Goal: Task Accomplishment & Management: Manage account settings

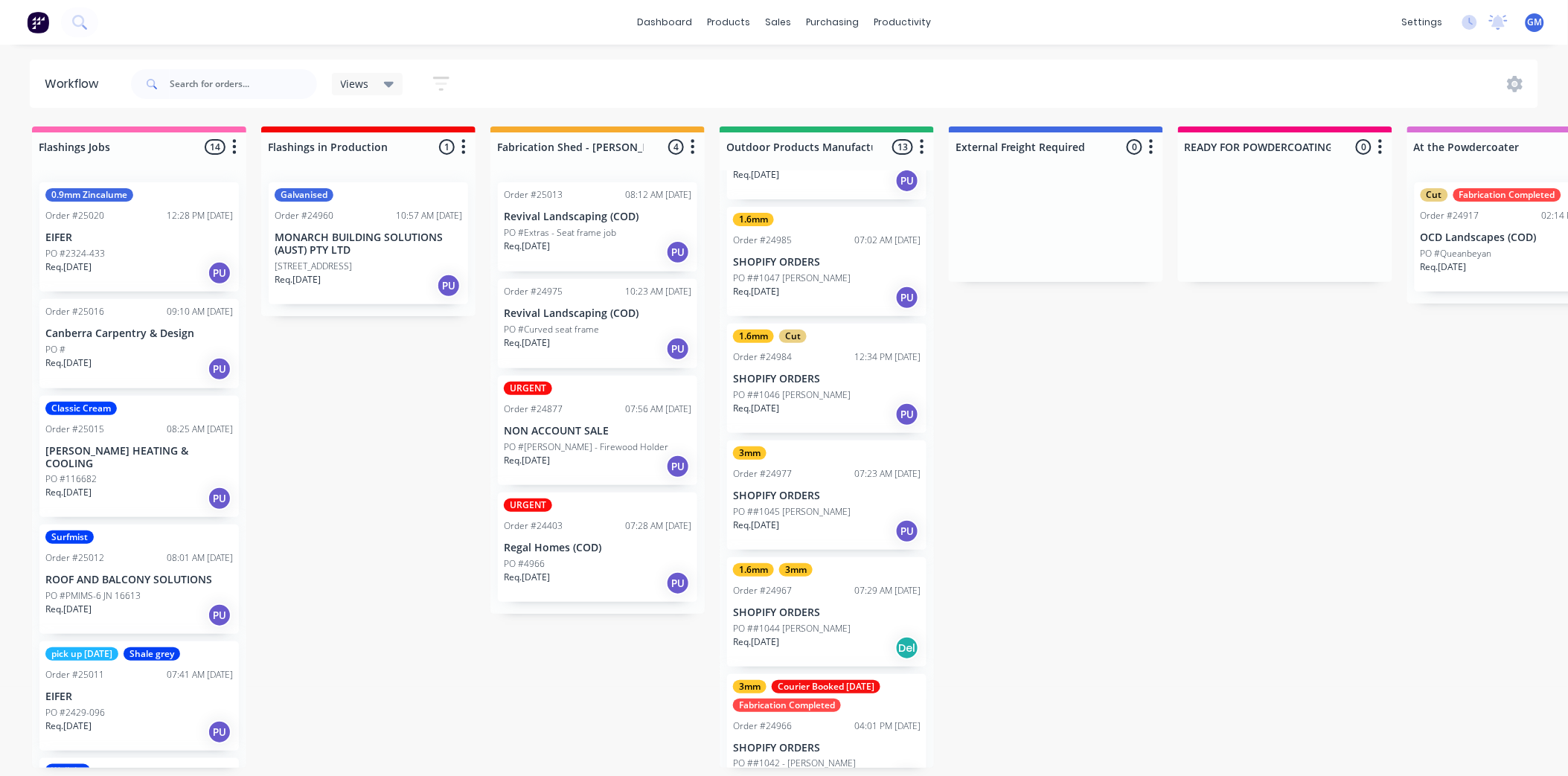
scroll to position [335, 0]
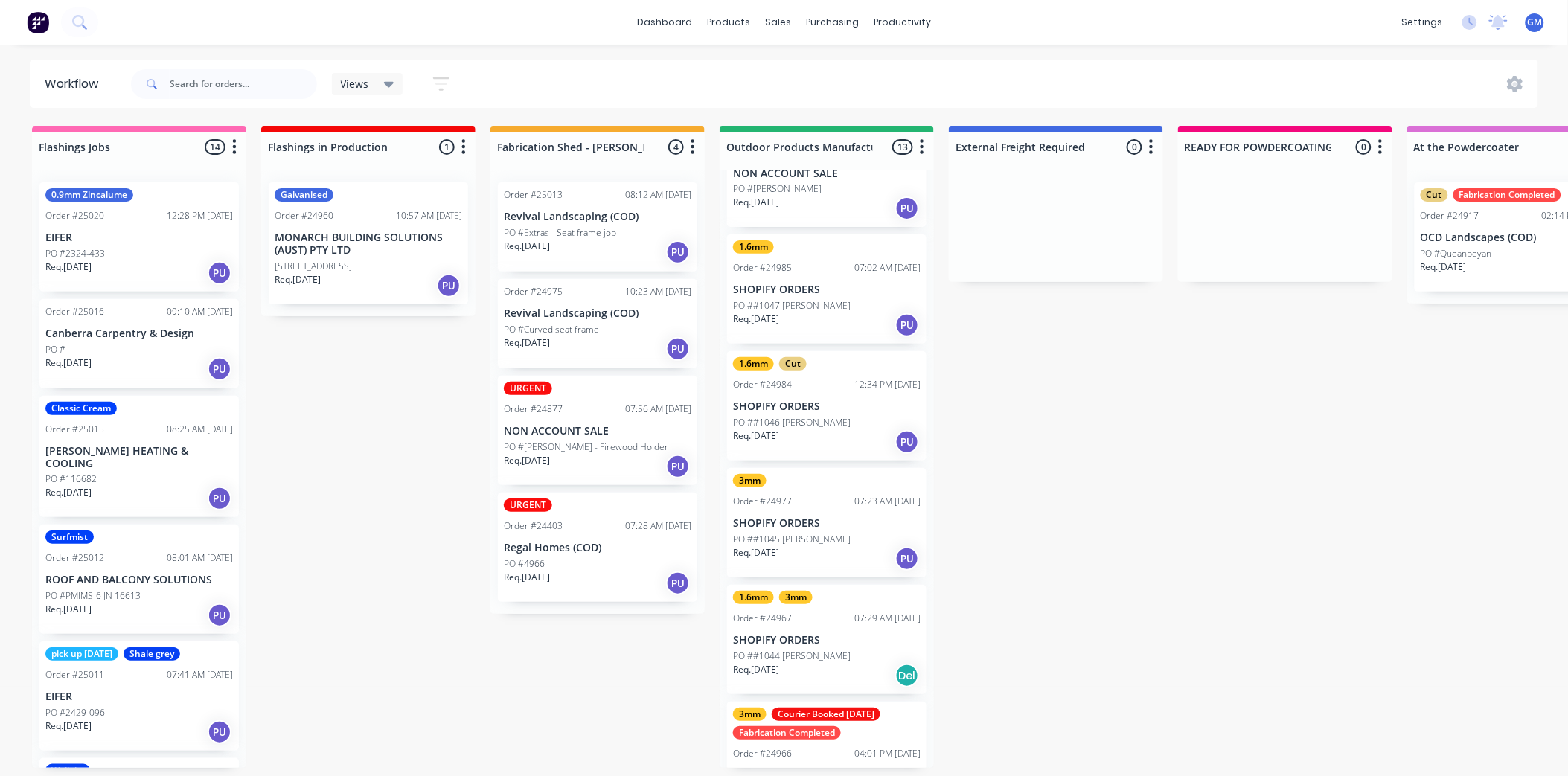
click at [845, 402] on p "SHOPIFY ORDERS" at bounding box center [827, 406] width 188 height 13
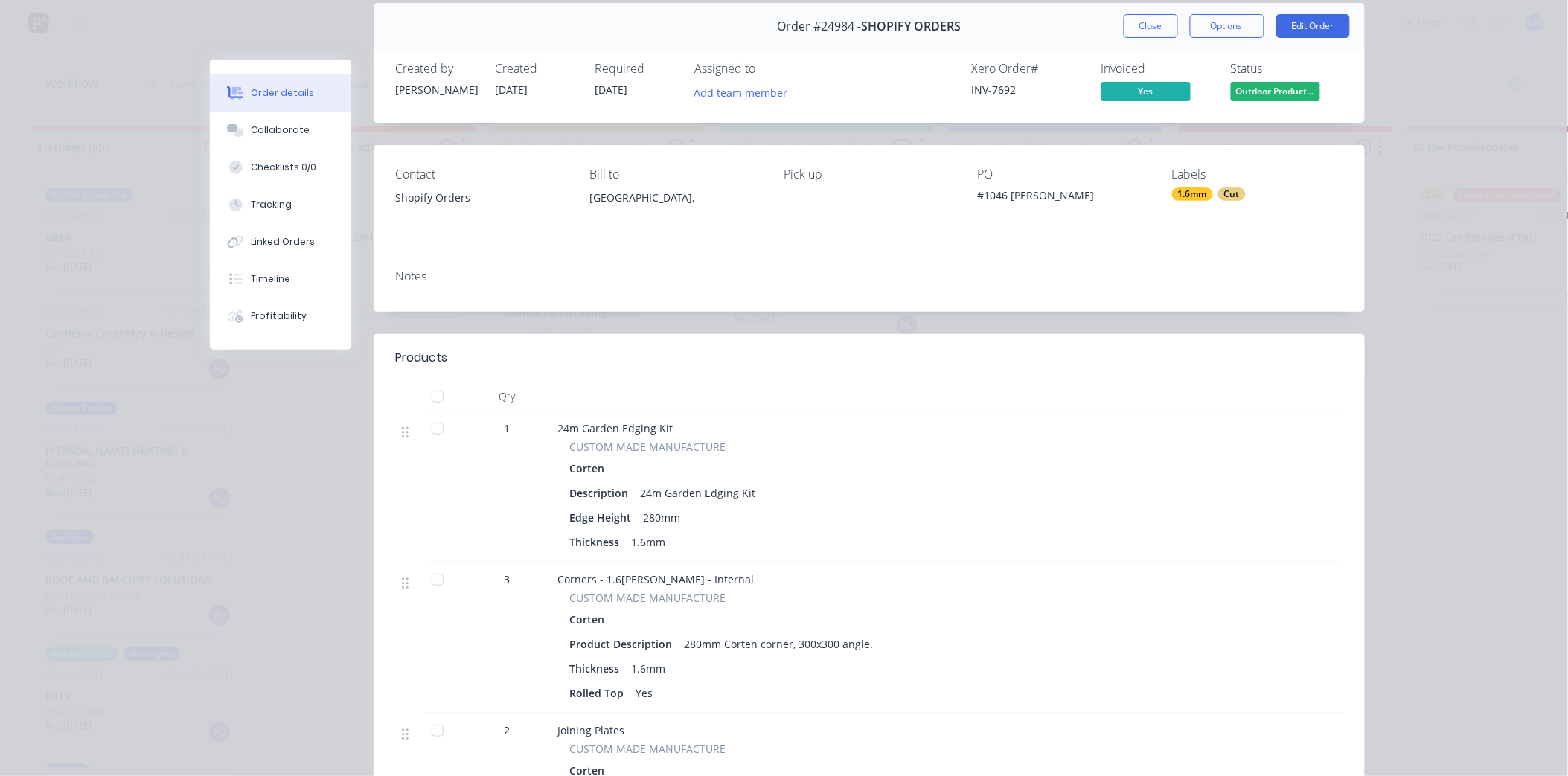
scroll to position [0, 0]
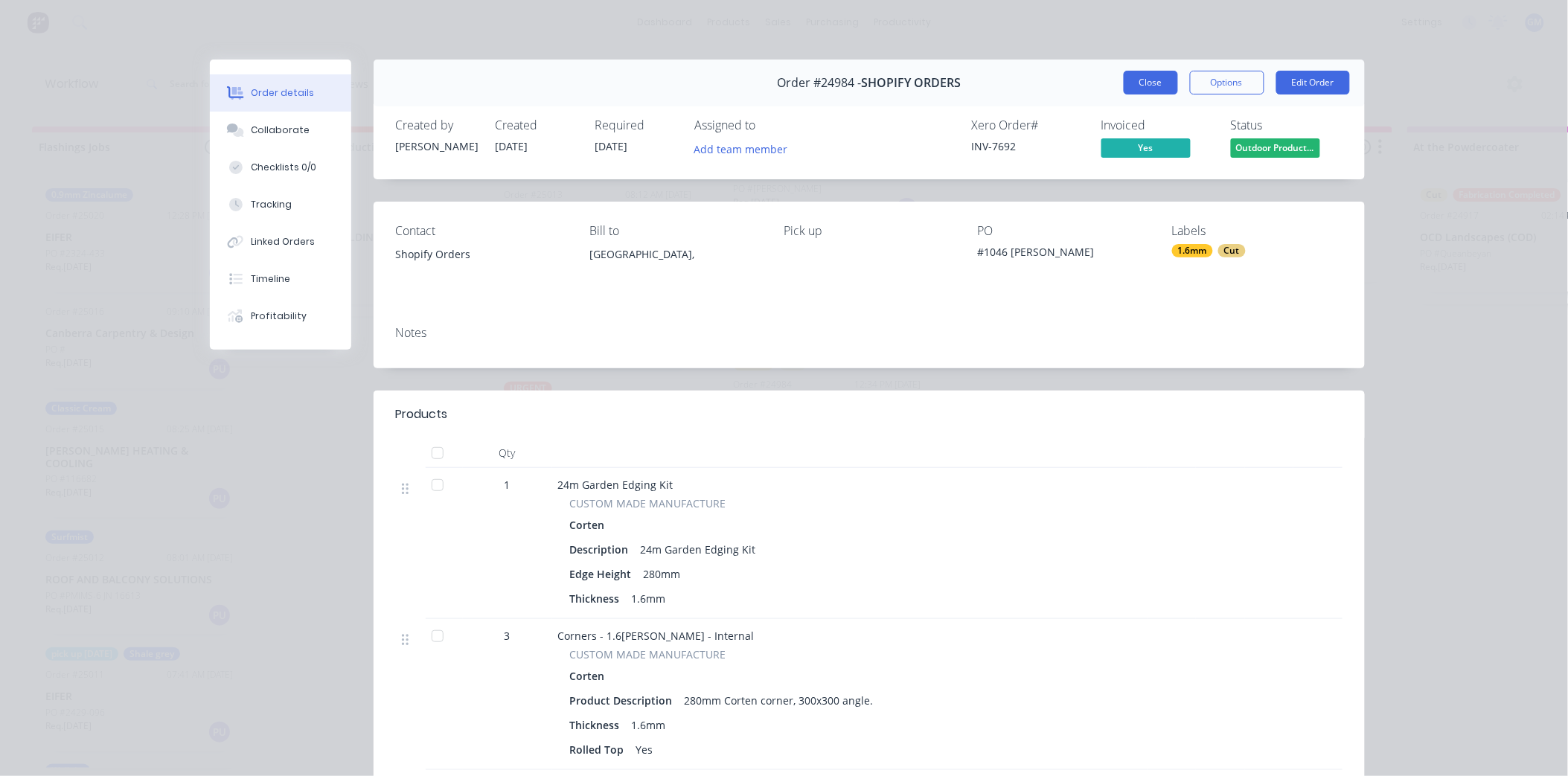
click at [1131, 83] on button "Close" at bounding box center [1150, 83] width 54 height 24
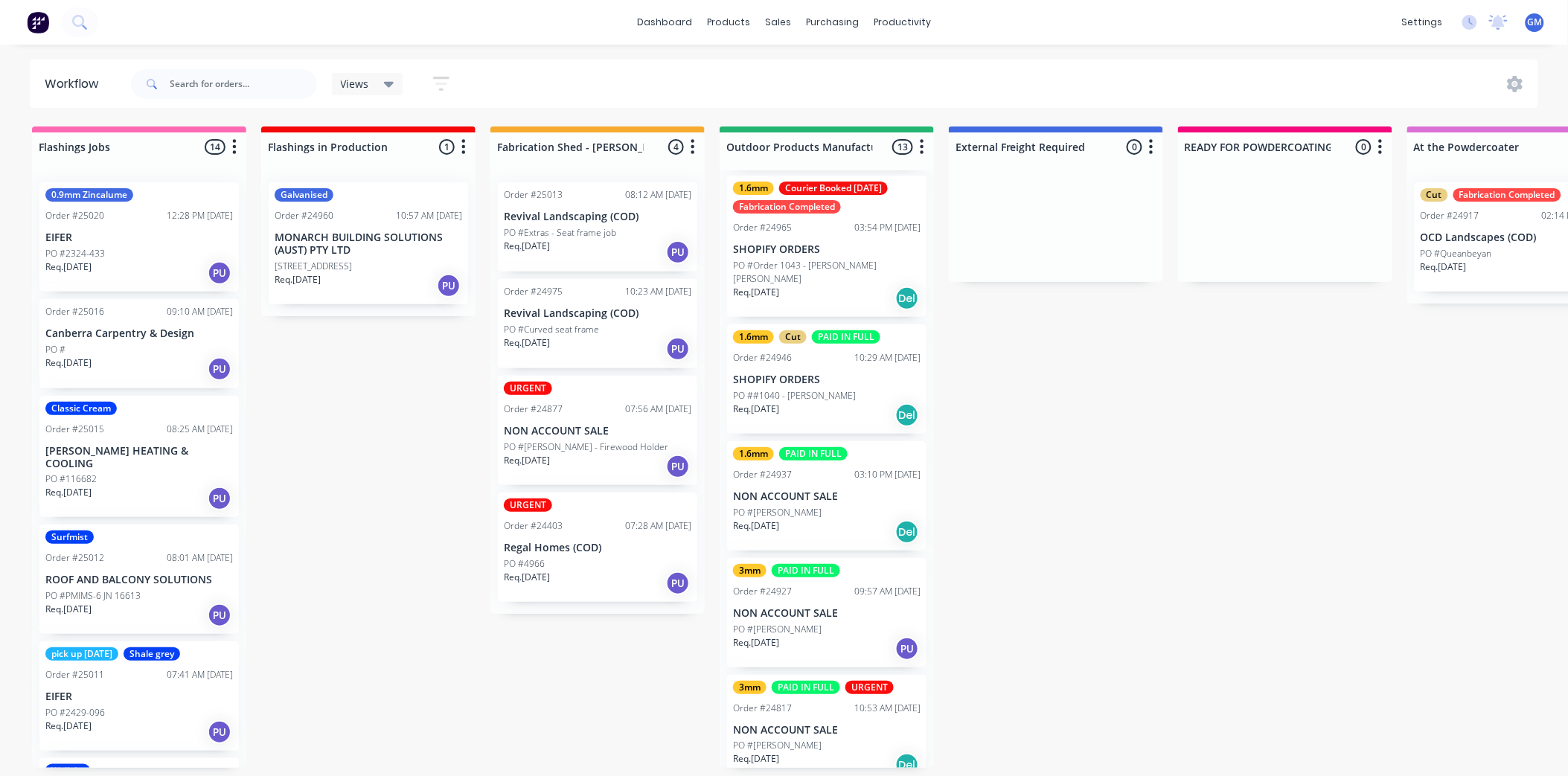
scroll to position [3, 0]
click at [809, 506] on div "PO #[PERSON_NAME]" at bounding box center [827, 513] width 188 height 13
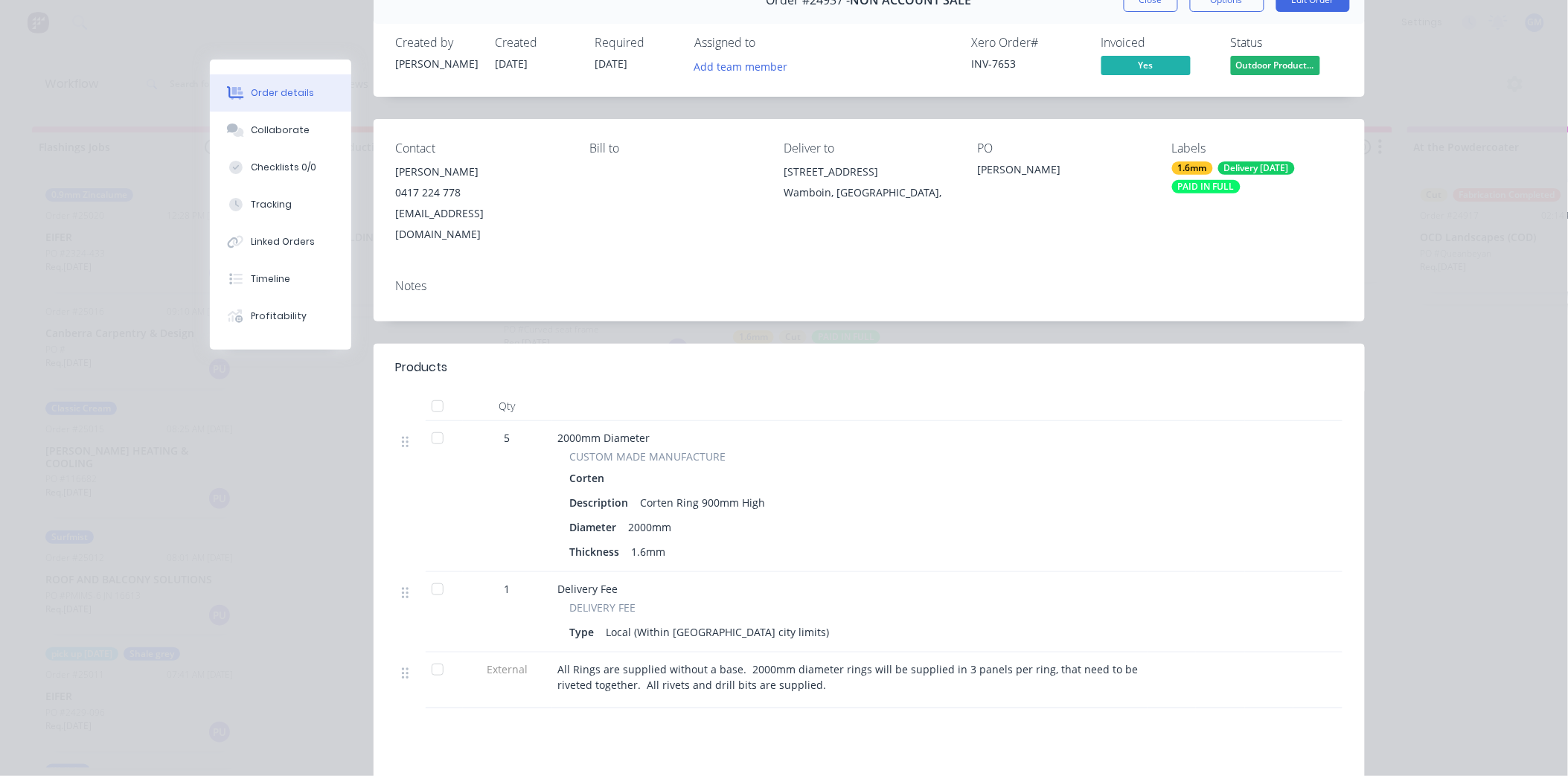
scroll to position [0, 0]
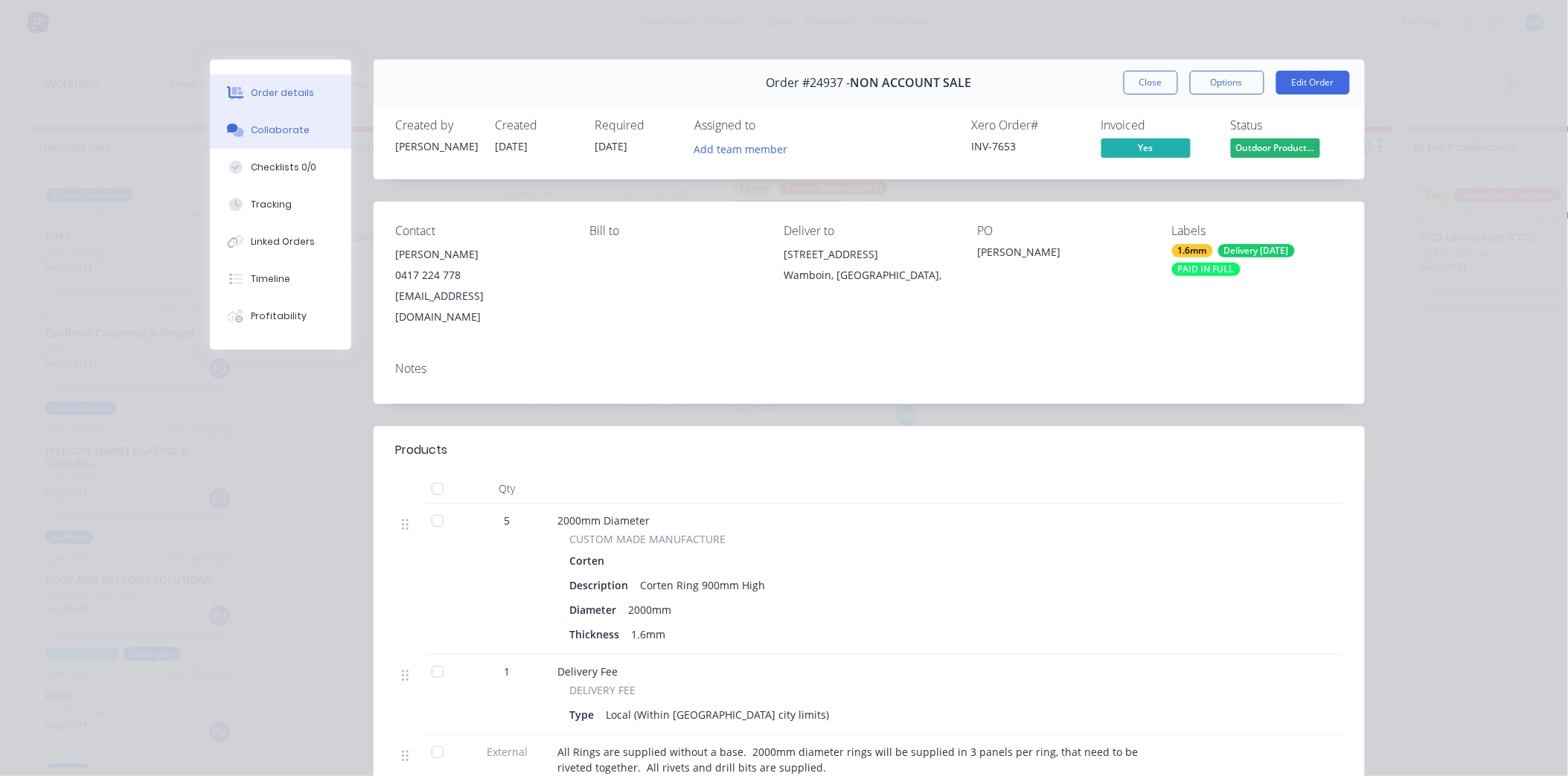
click at [278, 120] on button "Collaborate" at bounding box center [280, 130] width 141 height 38
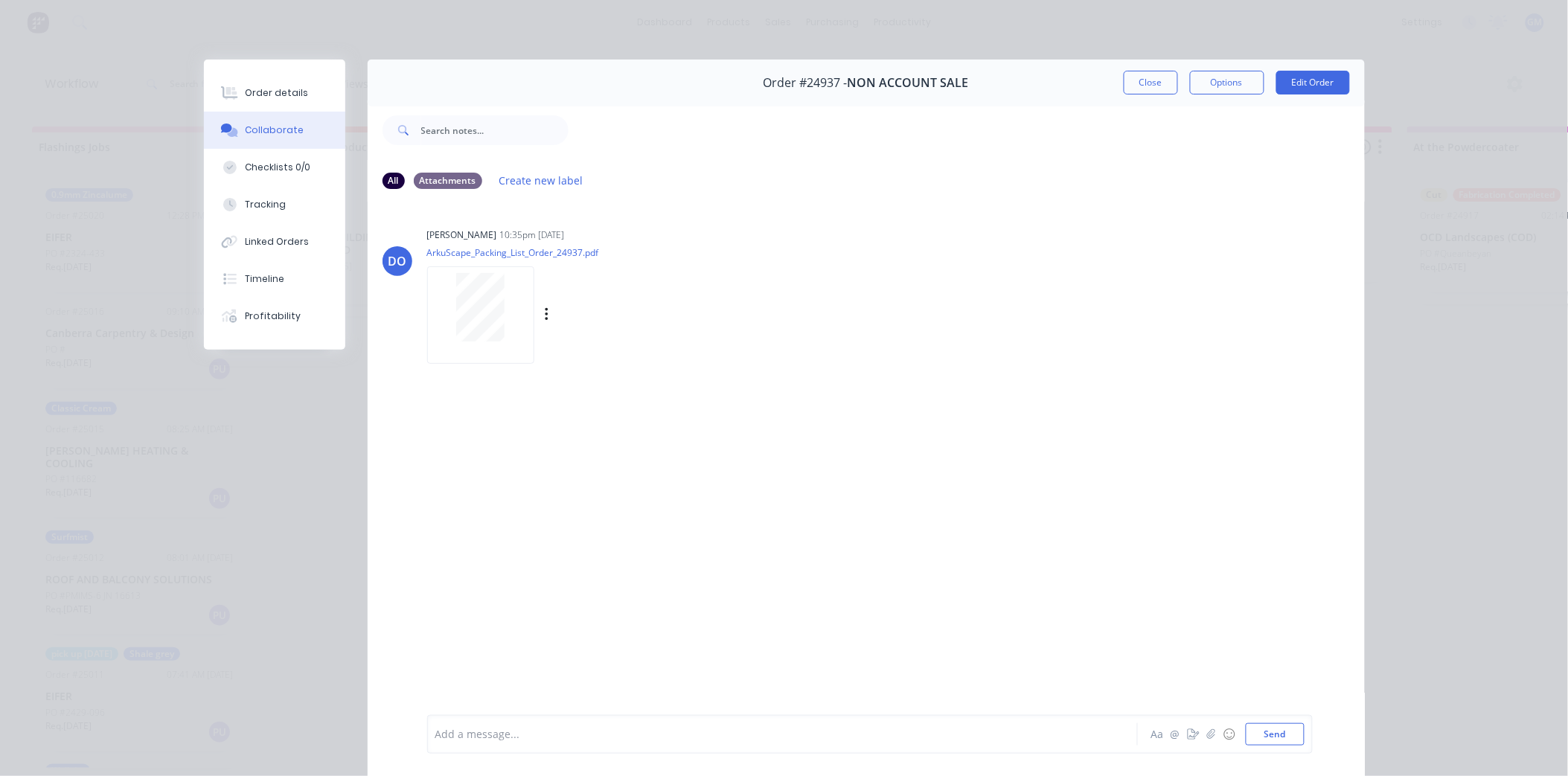
click at [495, 345] on div at bounding box center [480, 315] width 107 height 98
click at [277, 92] on div "Order details" at bounding box center [277, 93] width 63 height 13
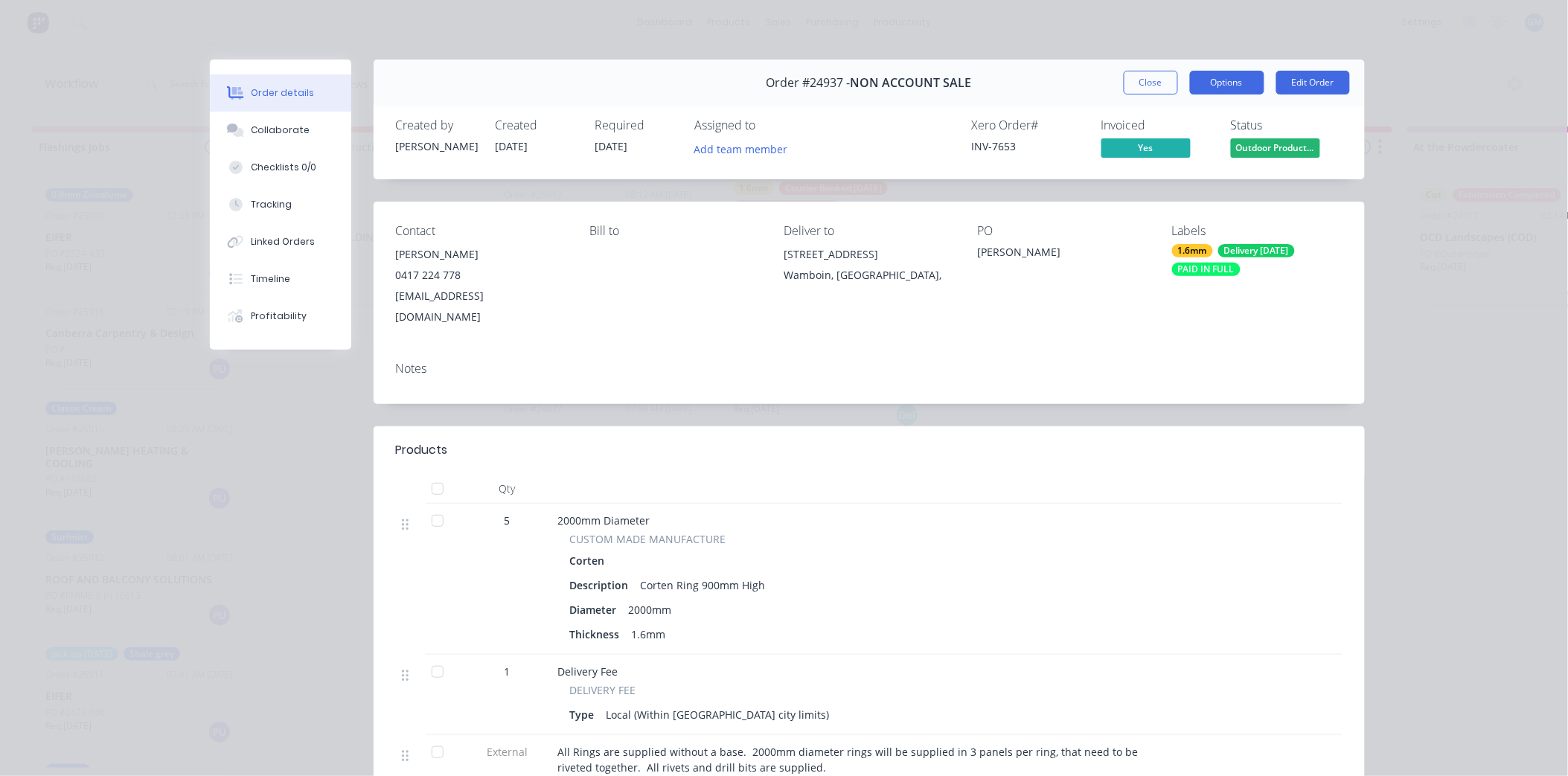
click at [1228, 78] on button "Options" at bounding box center [1227, 83] width 74 height 24
click at [1176, 150] on div "Work Order" at bounding box center [1186, 151] width 129 height 22
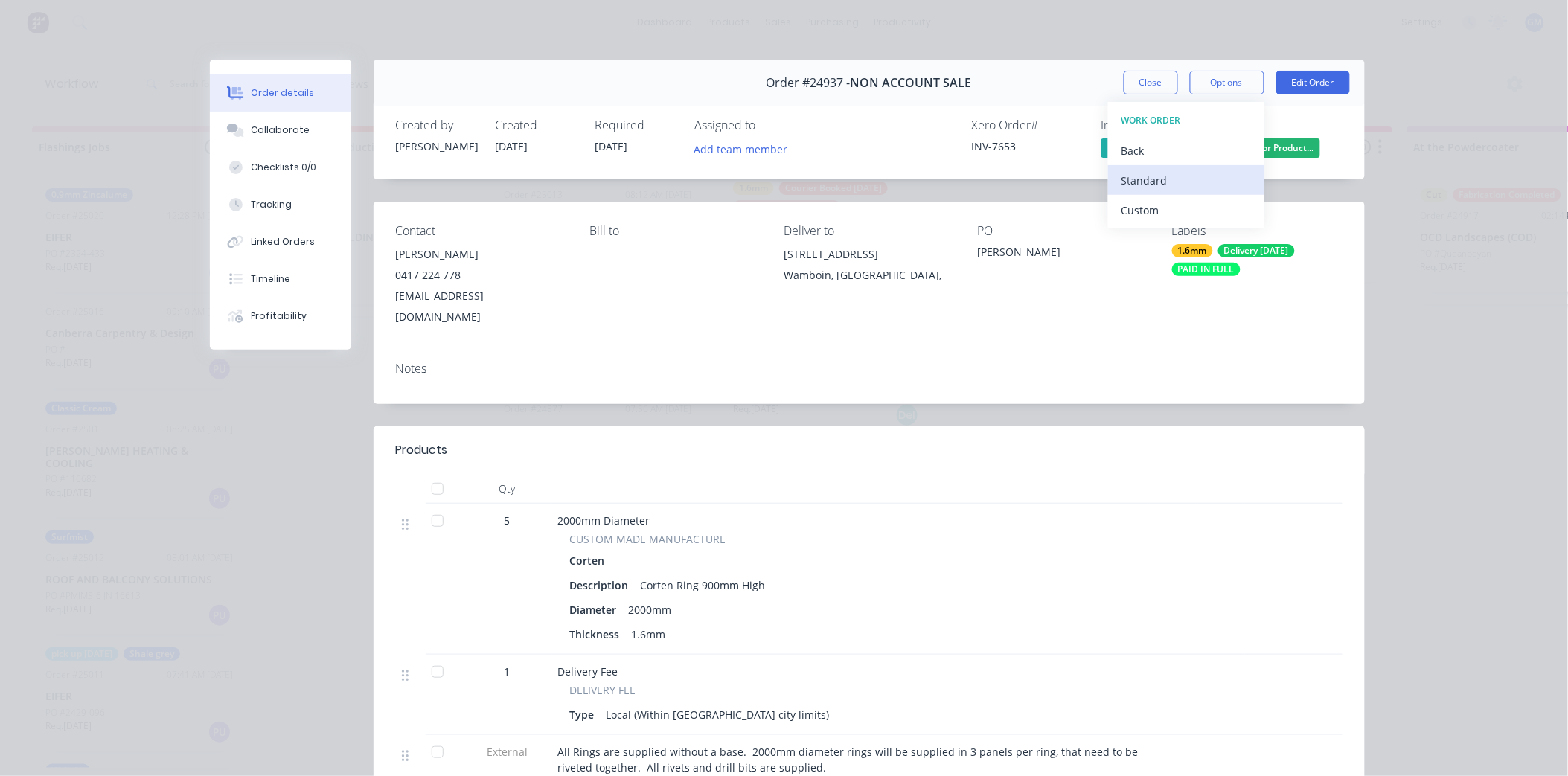
click at [1166, 176] on div "Standard" at bounding box center [1186, 180] width 129 height 22
click at [1129, 83] on button "Close" at bounding box center [1150, 83] width 54 height 24
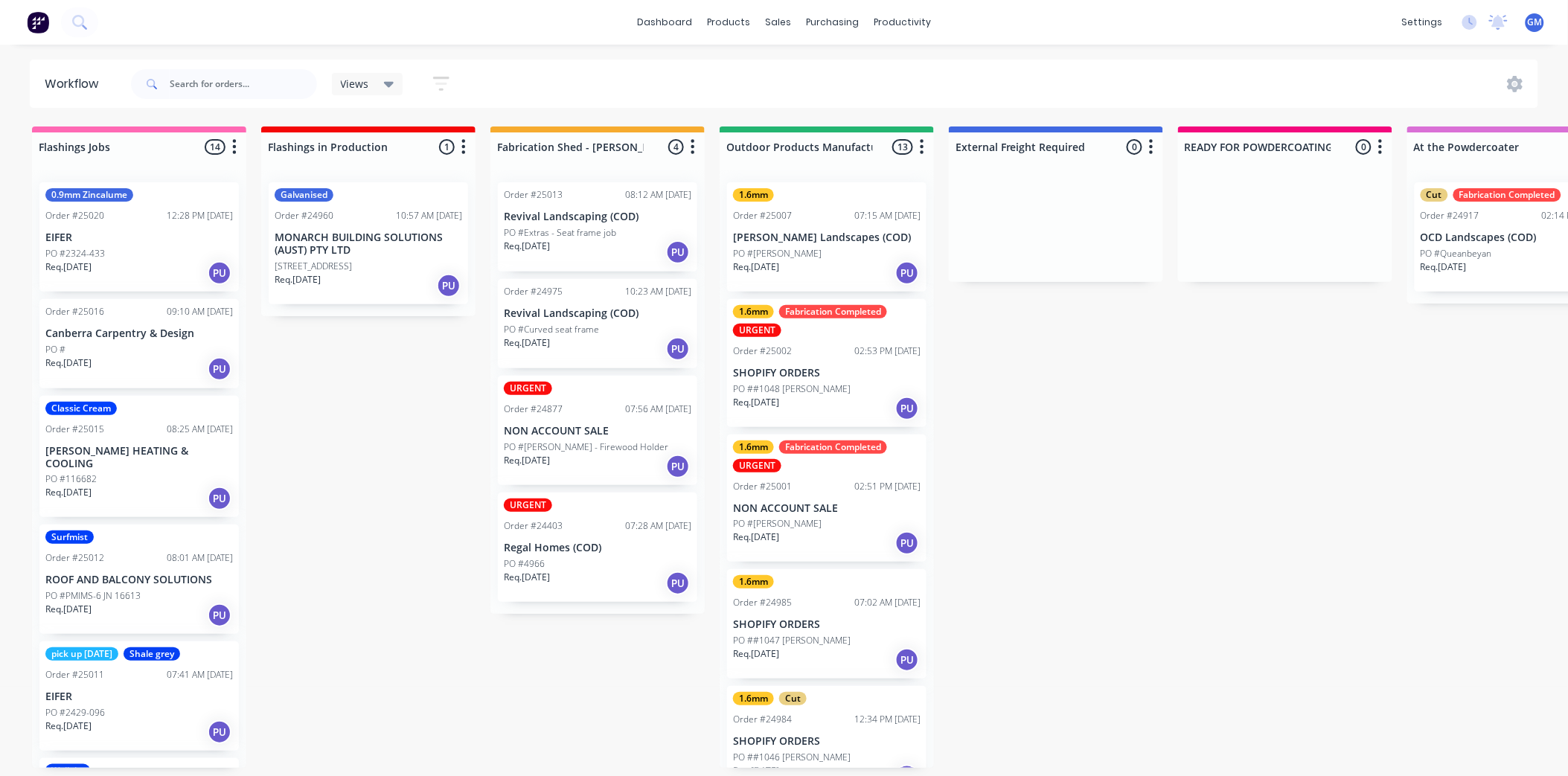
click at [836, 502] on p "NON ACCOUNT SALE" at bounding box center [827, 508] width 188 height 13
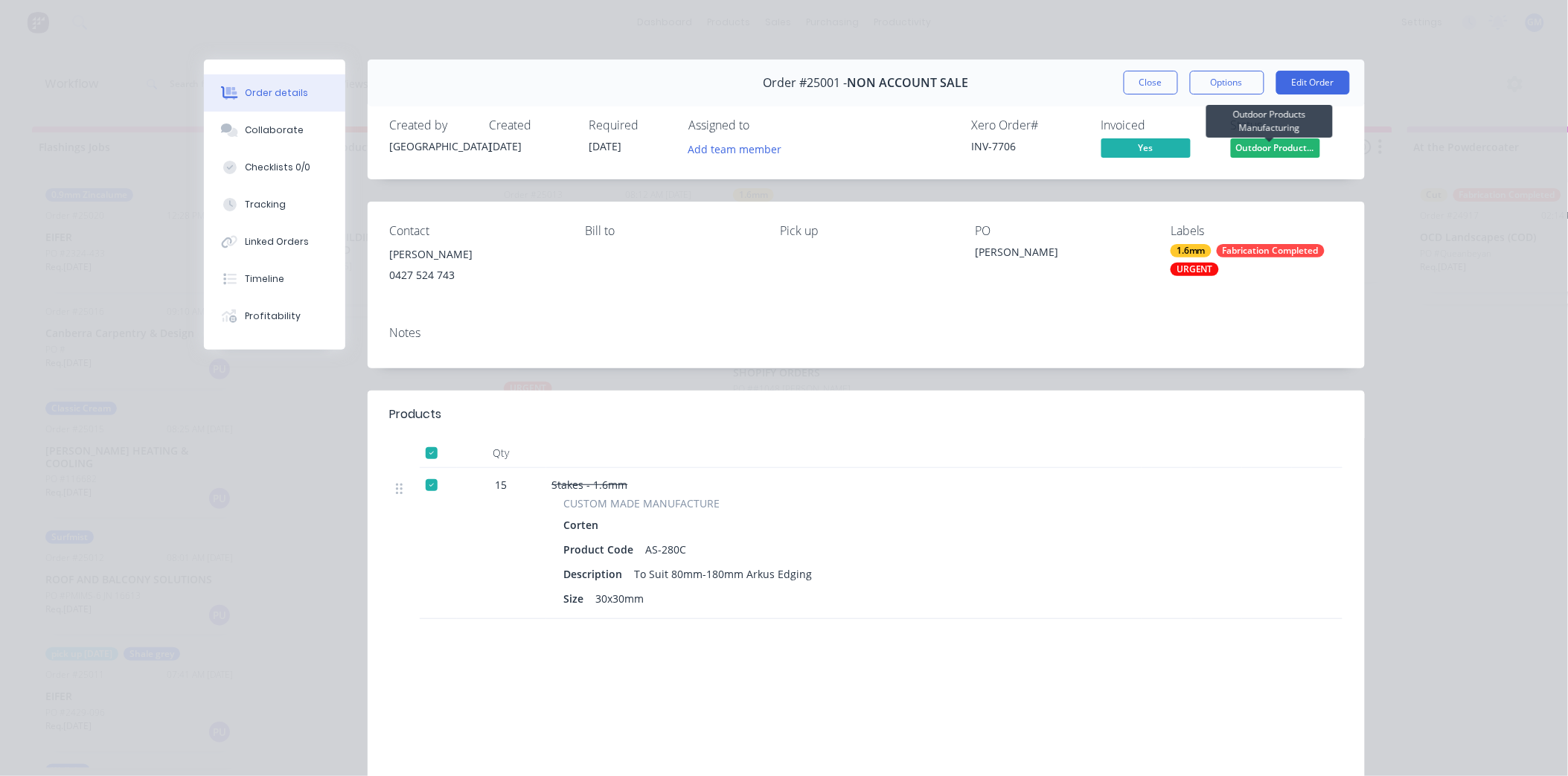
click at [1286, 143] on span "Outdoor Product..." at bounding box center [1276, 148] width 89 height 18
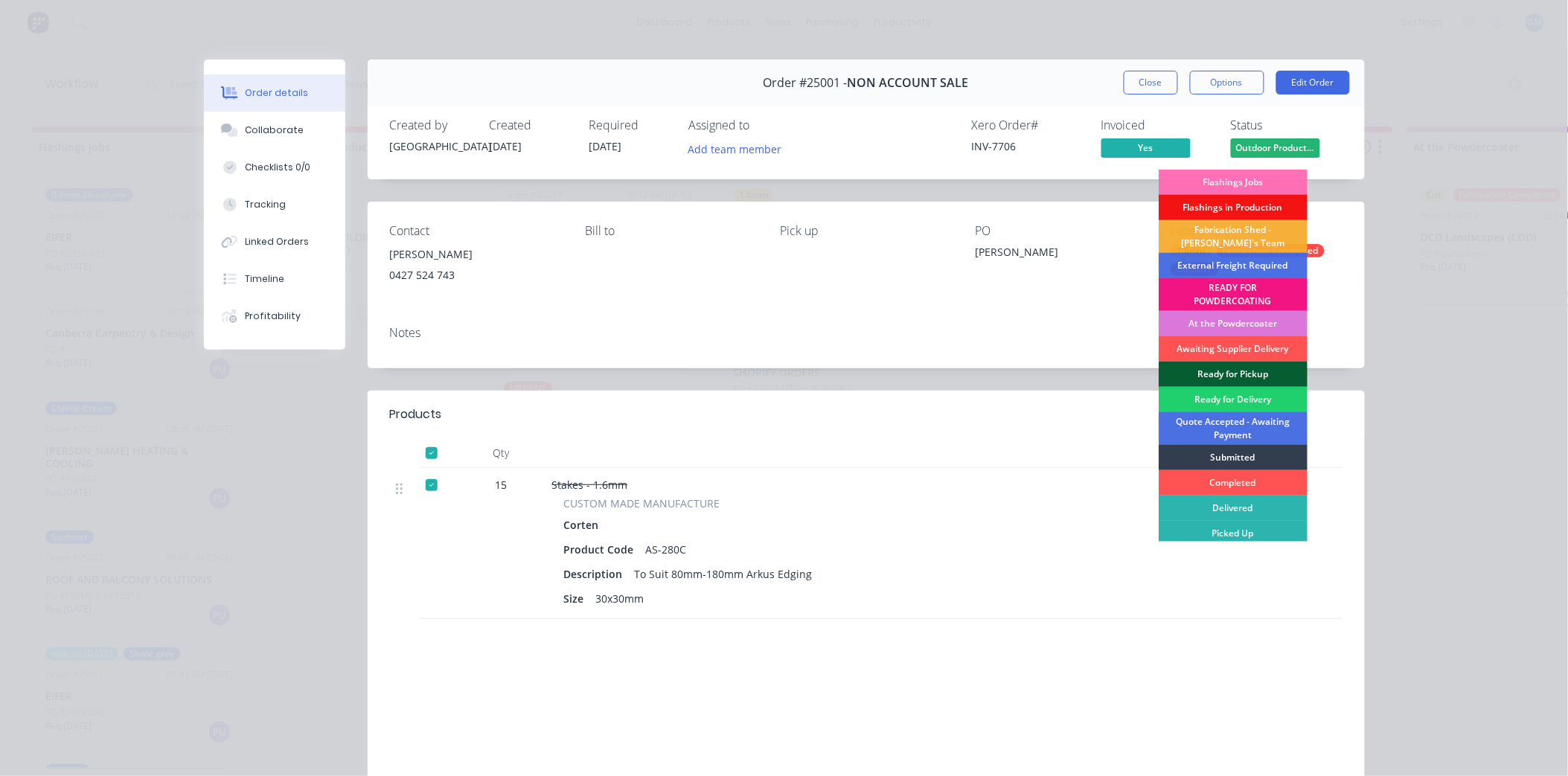
click at [1239, 372] on div "Ready for Pickup" at bounding box center [1233, 374] width 149 height 25
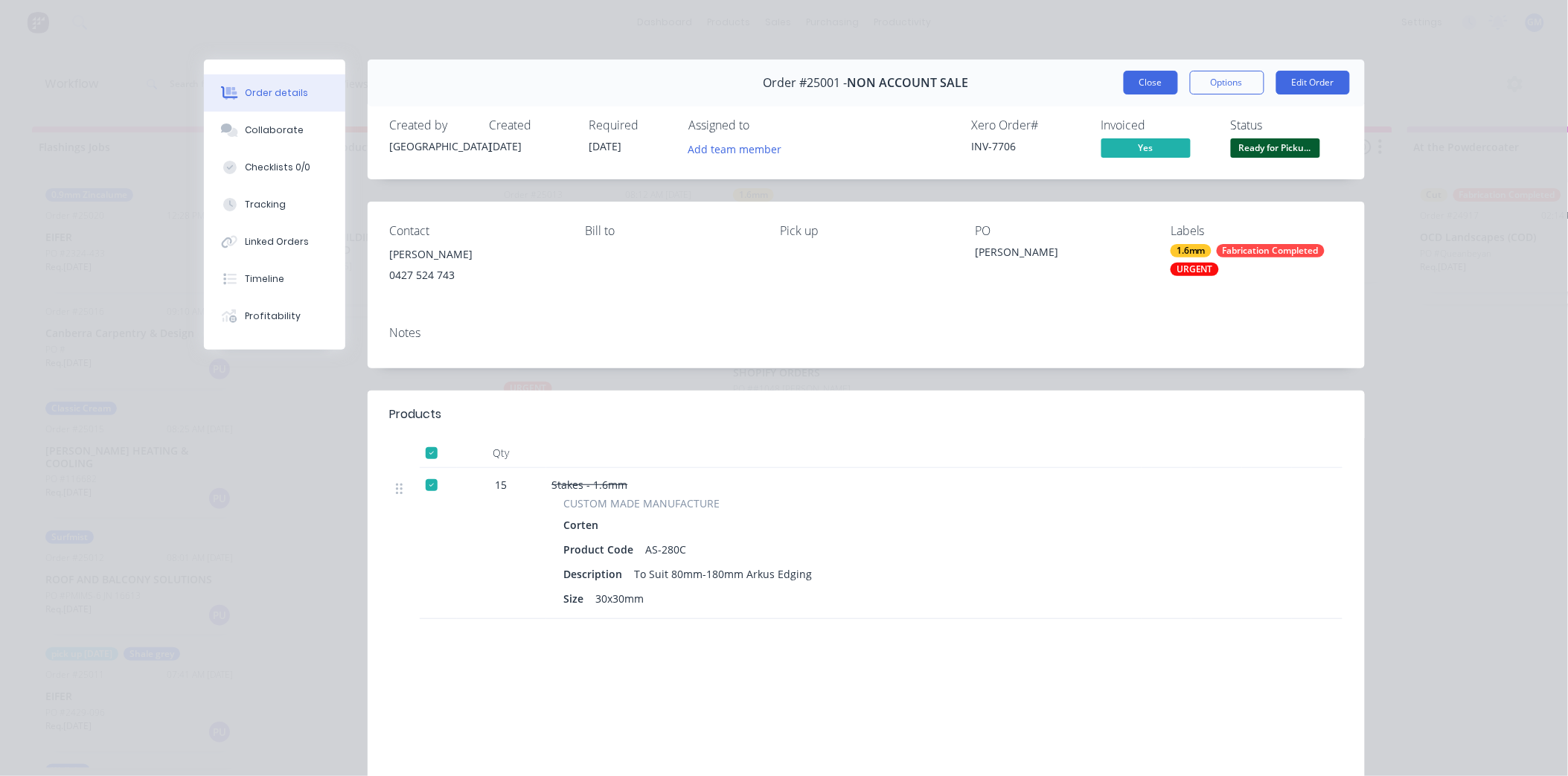
click at [1156, 83] on button "Close" at bounding box center [1150, 83] width 54 height 24
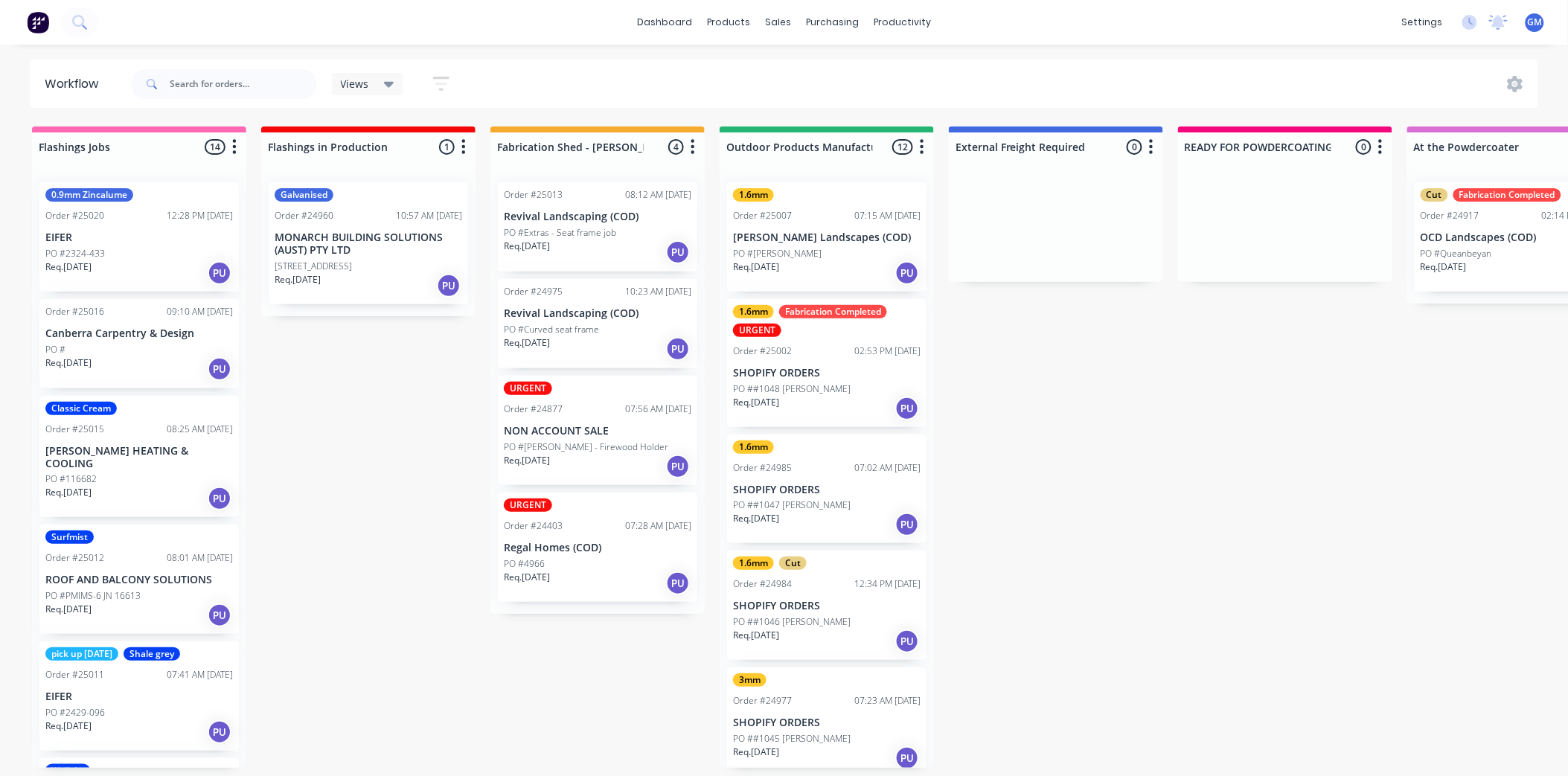
click at [820, 352] on div "Order #25002 02:53 PM [DATE]" at bounding box center [827, 352] width 188 height 13
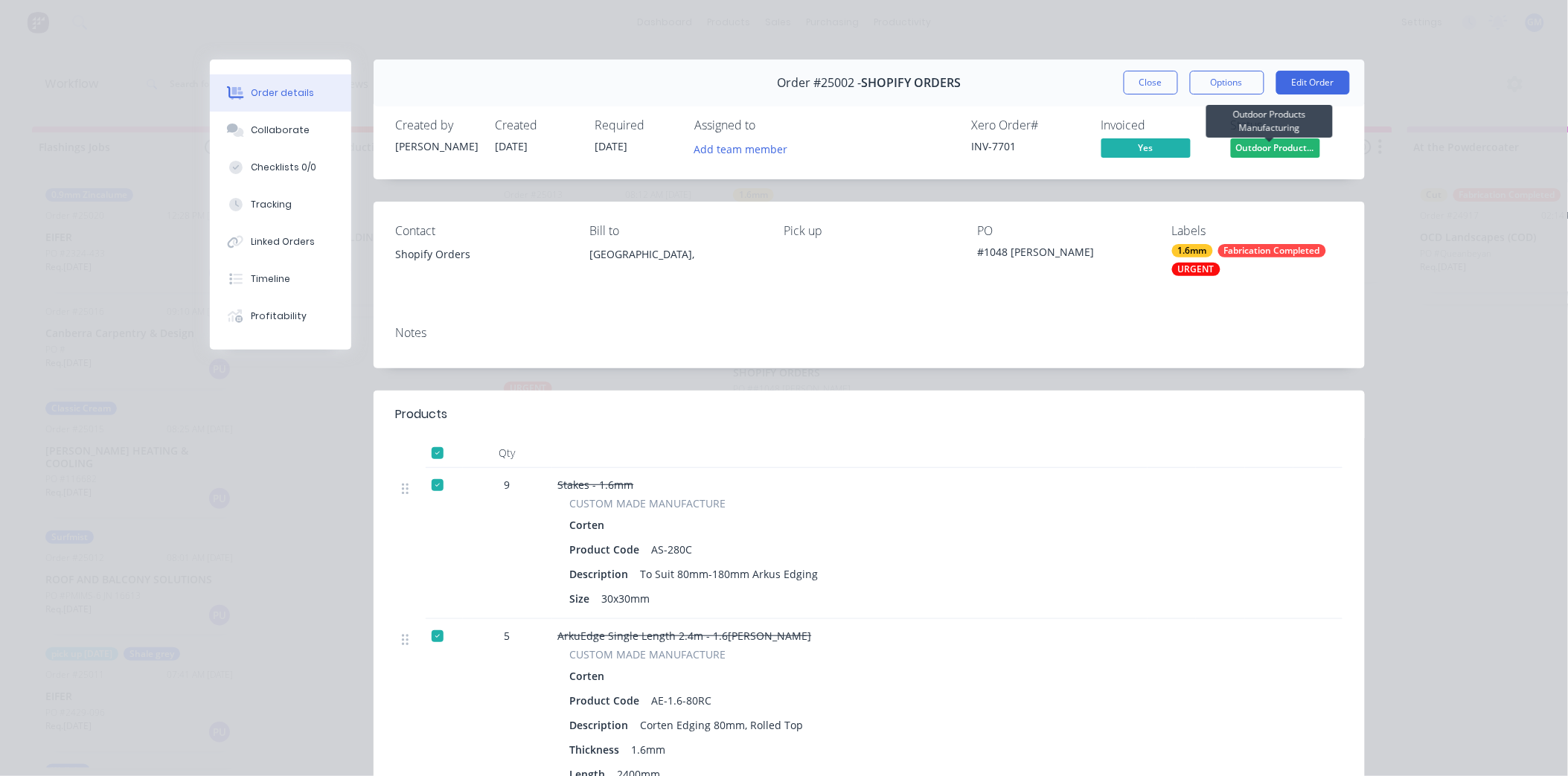
click at [1271, 147] on span "Outdoor Product..." at bounding box center [1276, 148] width 89 height 18
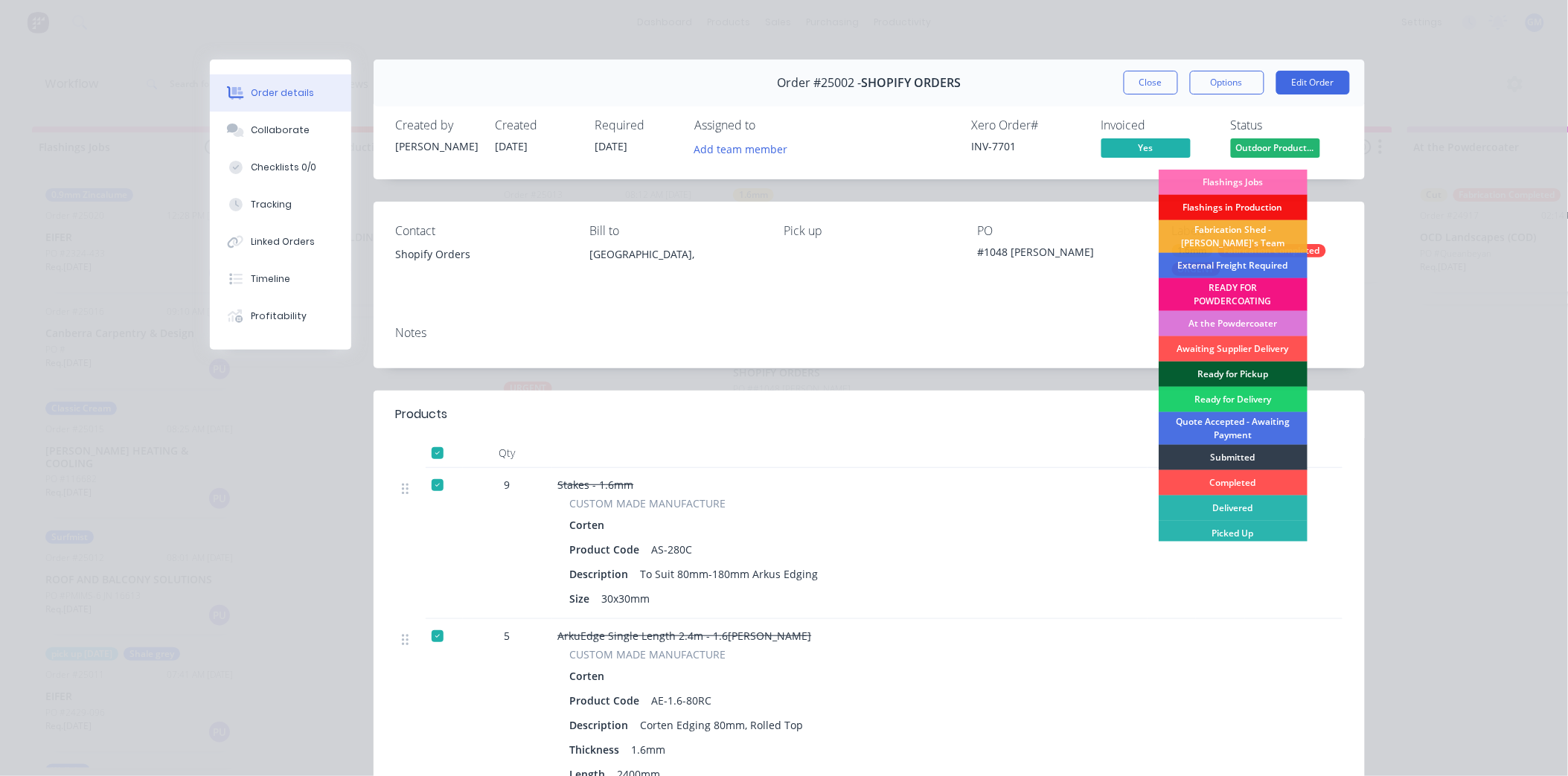
click at [1244, 370] on div "Ready for Pickup" at bounding box center [1233, 374] width 149 height 25
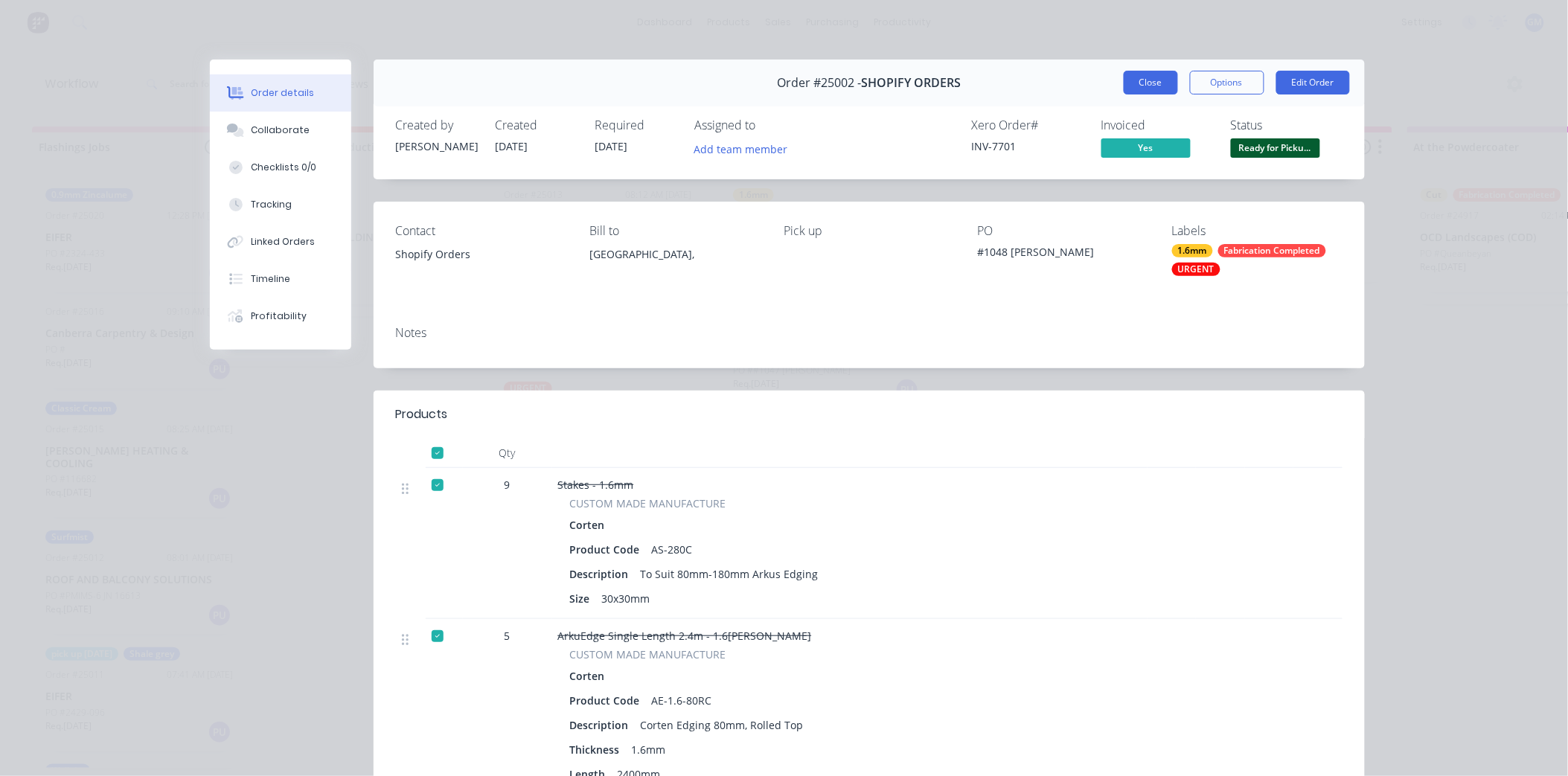
click at [1154, 84] on button "Close" at bounding box center [1150, 83] width 54 height 24
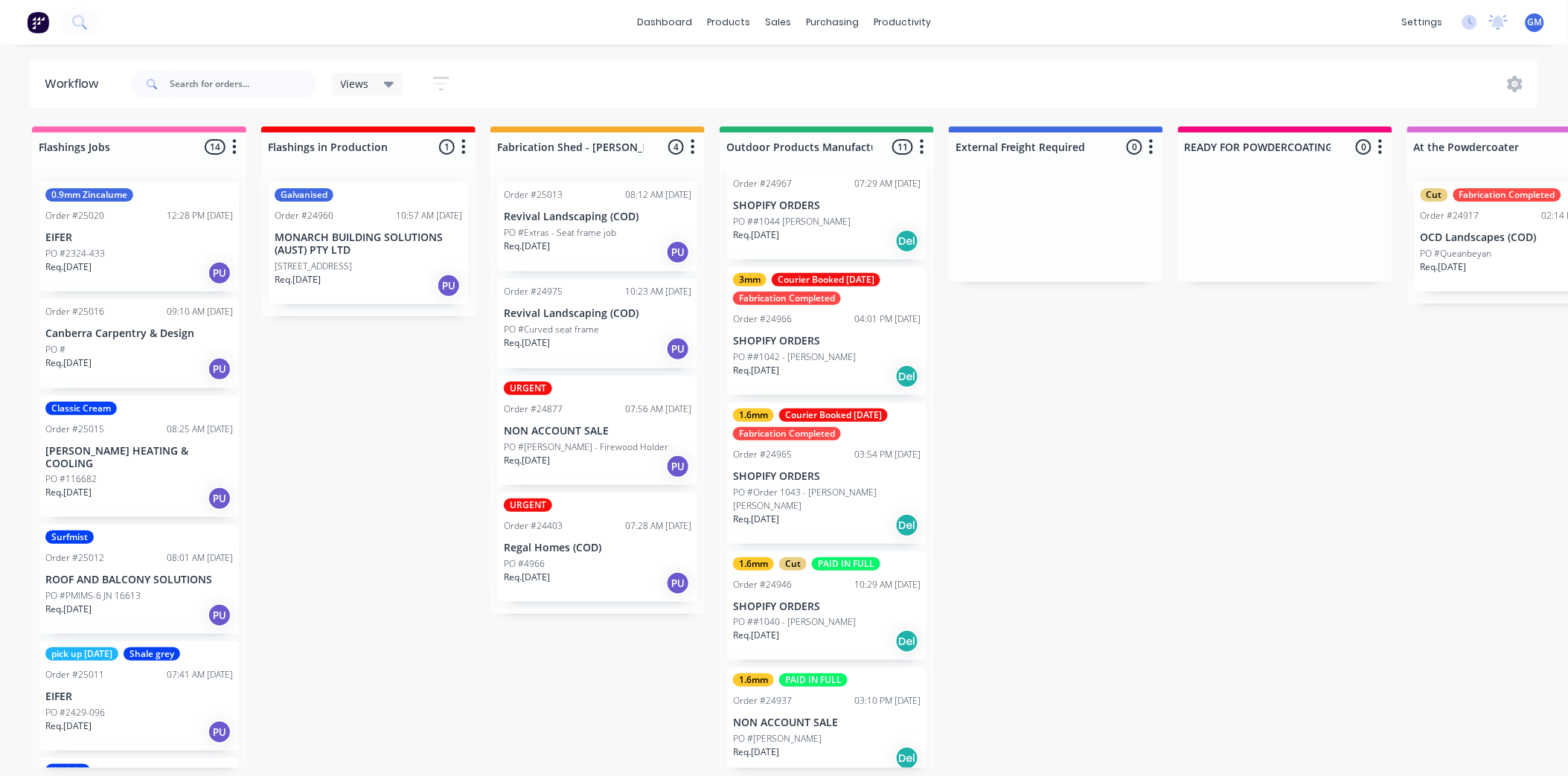
scroll to position [478, 0]
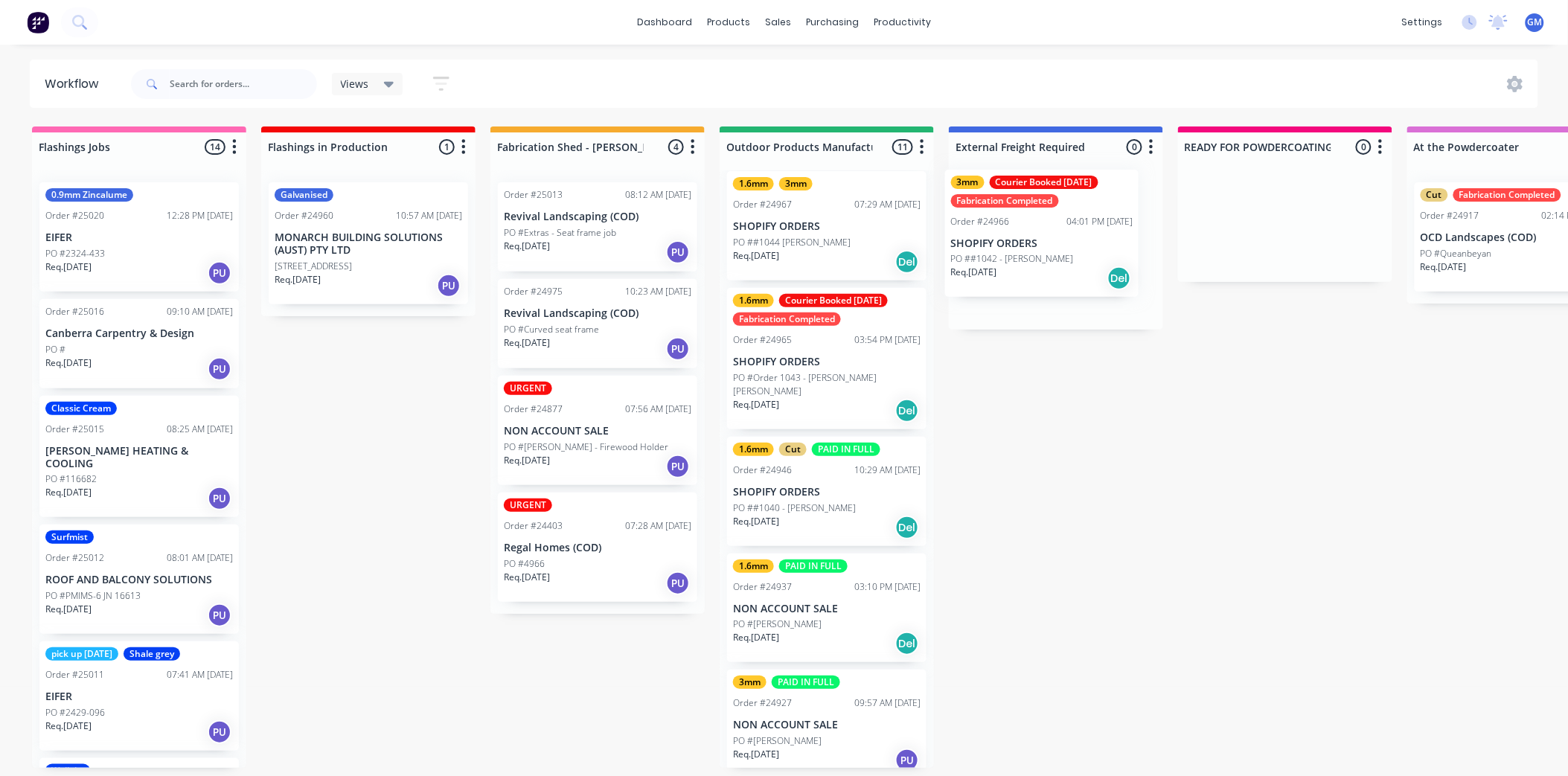
drag, startPoint x: 826, startPoint y: 351, endPoint x: 1053, endPoint y: 236, distance: 254.5
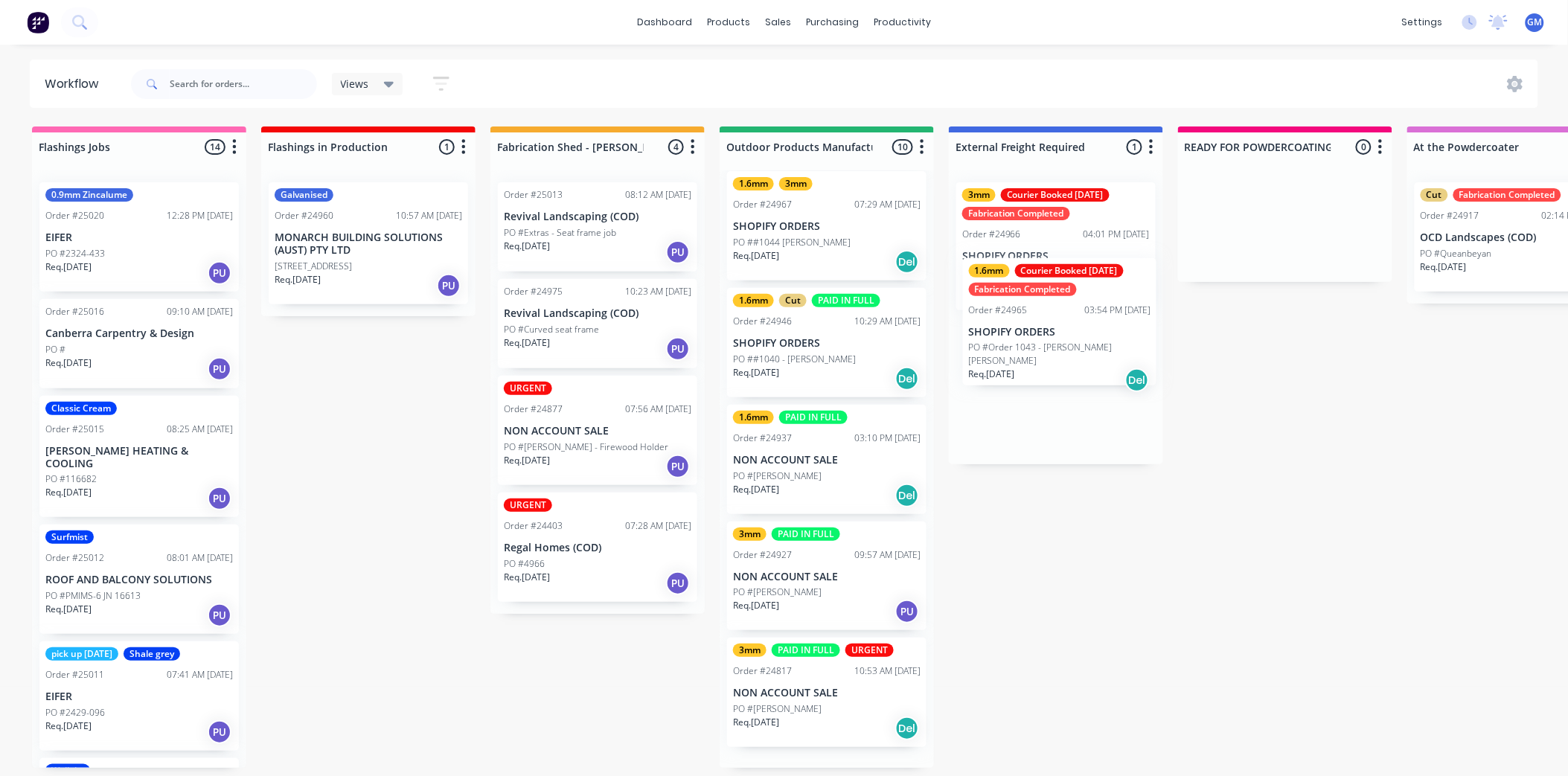
drag, startPoint x: 800, startPoint y: 352, endPoint x: 1058, endPoint y: 398, distance: 262.1
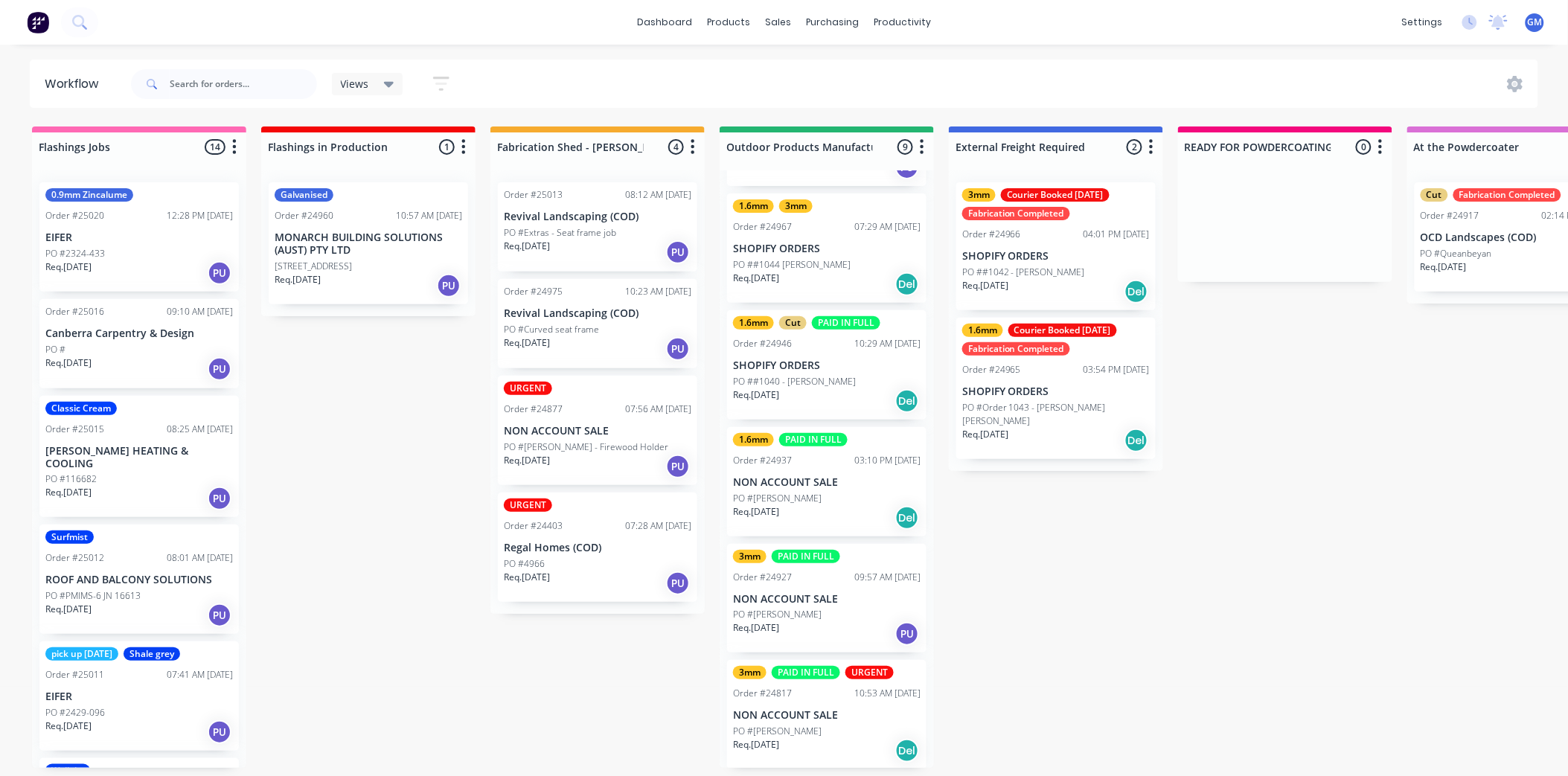
scroll to position [290, 0]
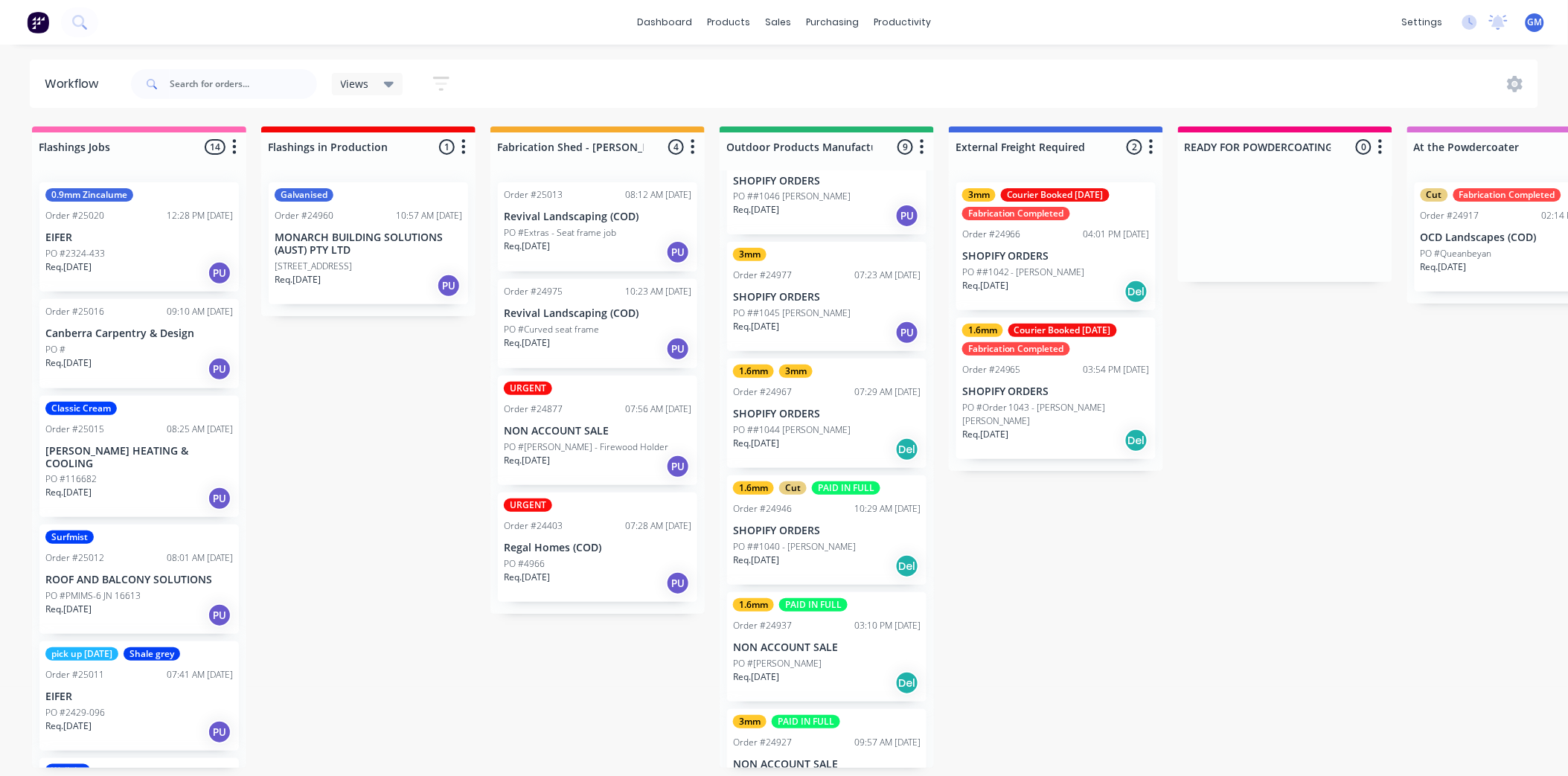
click at [816, 412] on p "SHOPIFY ORDERS" at bounding box center [827, 413] width 188 height 13
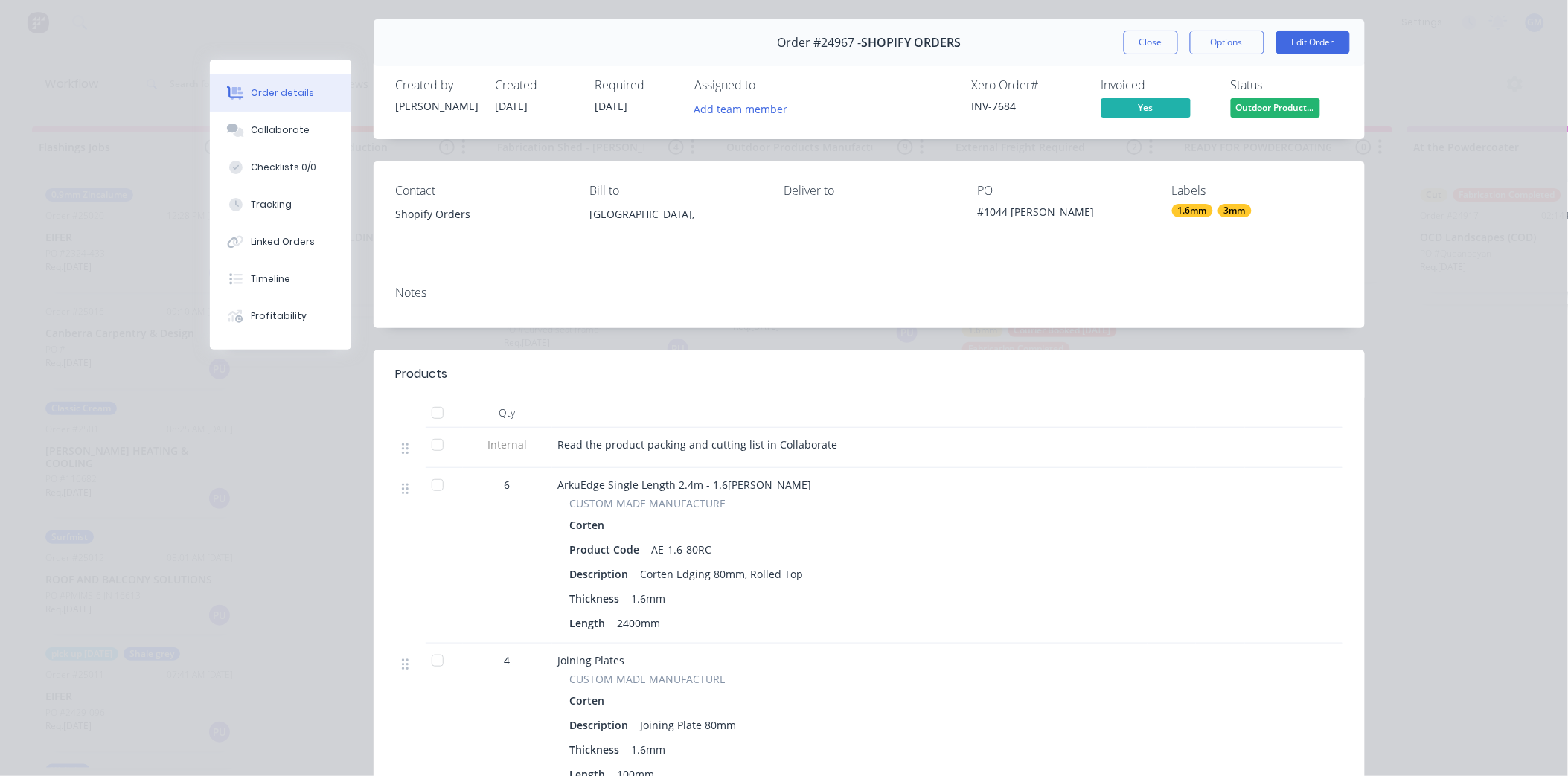
scroll to position [0, 0]
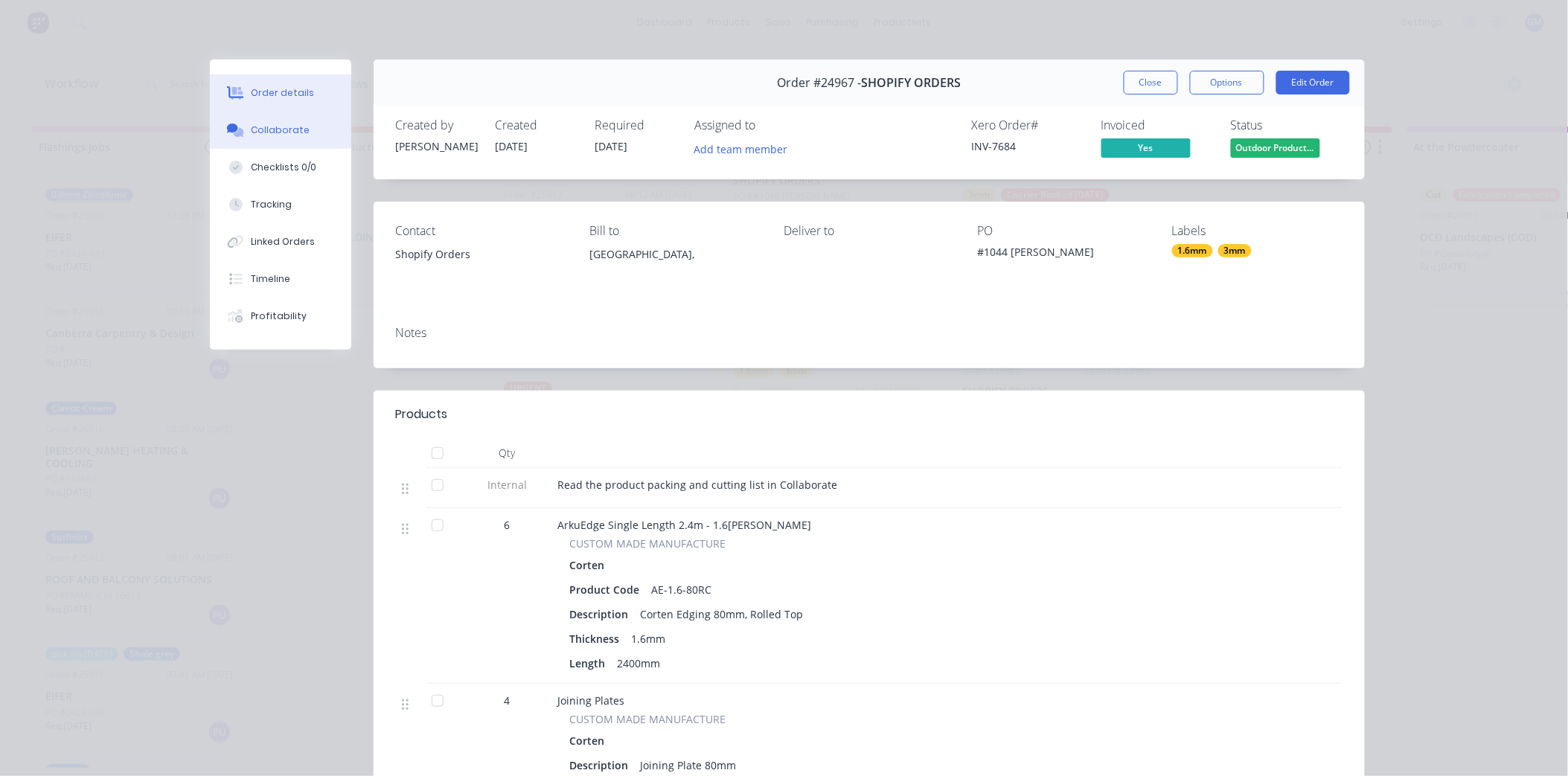
click at [289, 119] on button "Collaborate" at bounding box center [280, 130] width 141 height 38
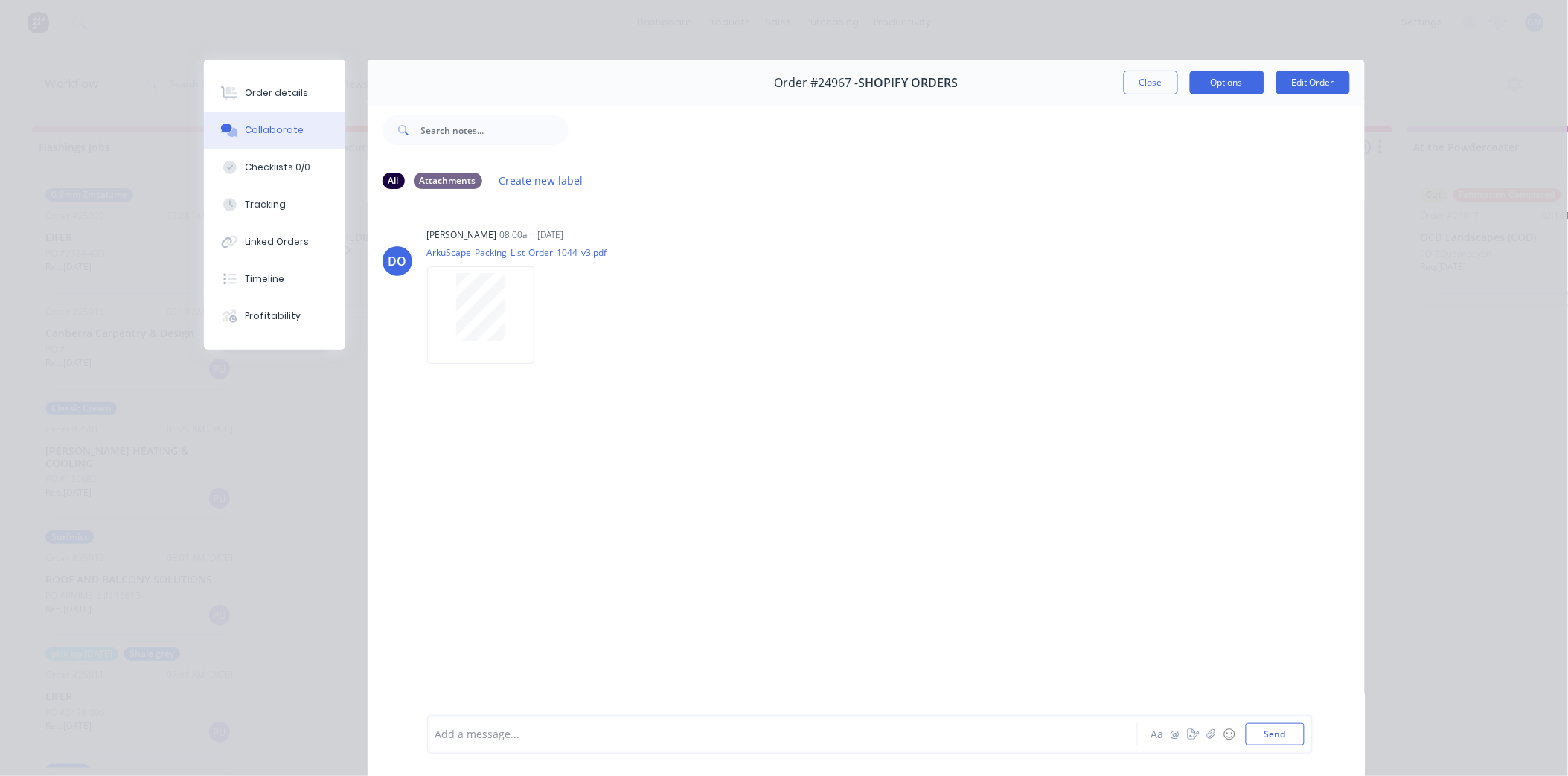
click at [1225, 89] on button "Options" at bounding box center [1227, 83] width 74 height 24
click at [1185, 144] on div "Work Order" at bounding box center [1186, 151] width 129 height 22
click at [1177, 175] on div "Standard" at bounding box center [1186, 180] width 129 height 22
click at [1129, 79] on button "Close" at bounding box center [1150, 83] width 54 height 24
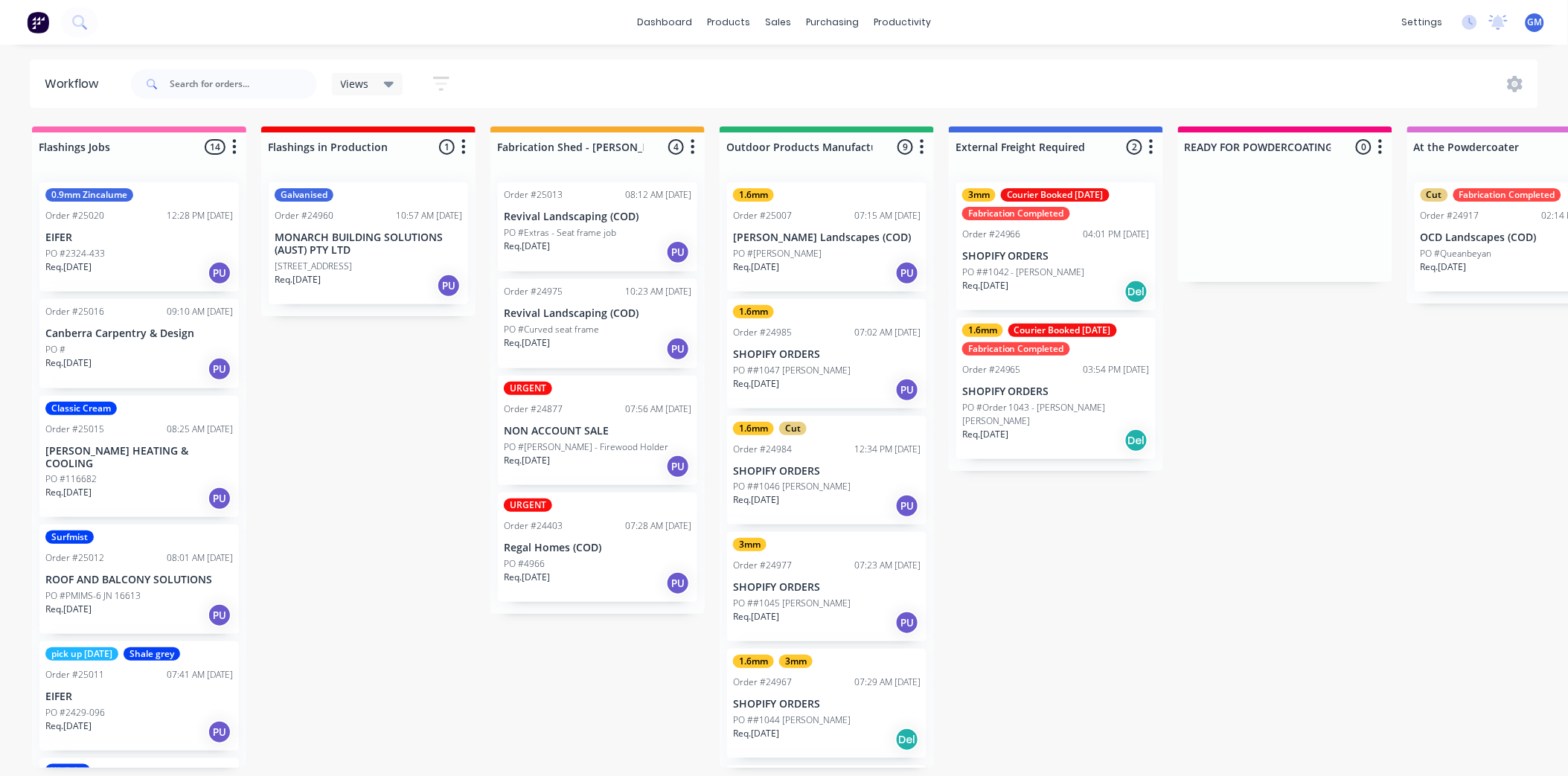
scroll to position [3, 0]
click at [780, 353] on p "SHOPIFY ORDERS" at bounding box center [827, 354] width 188 height 13
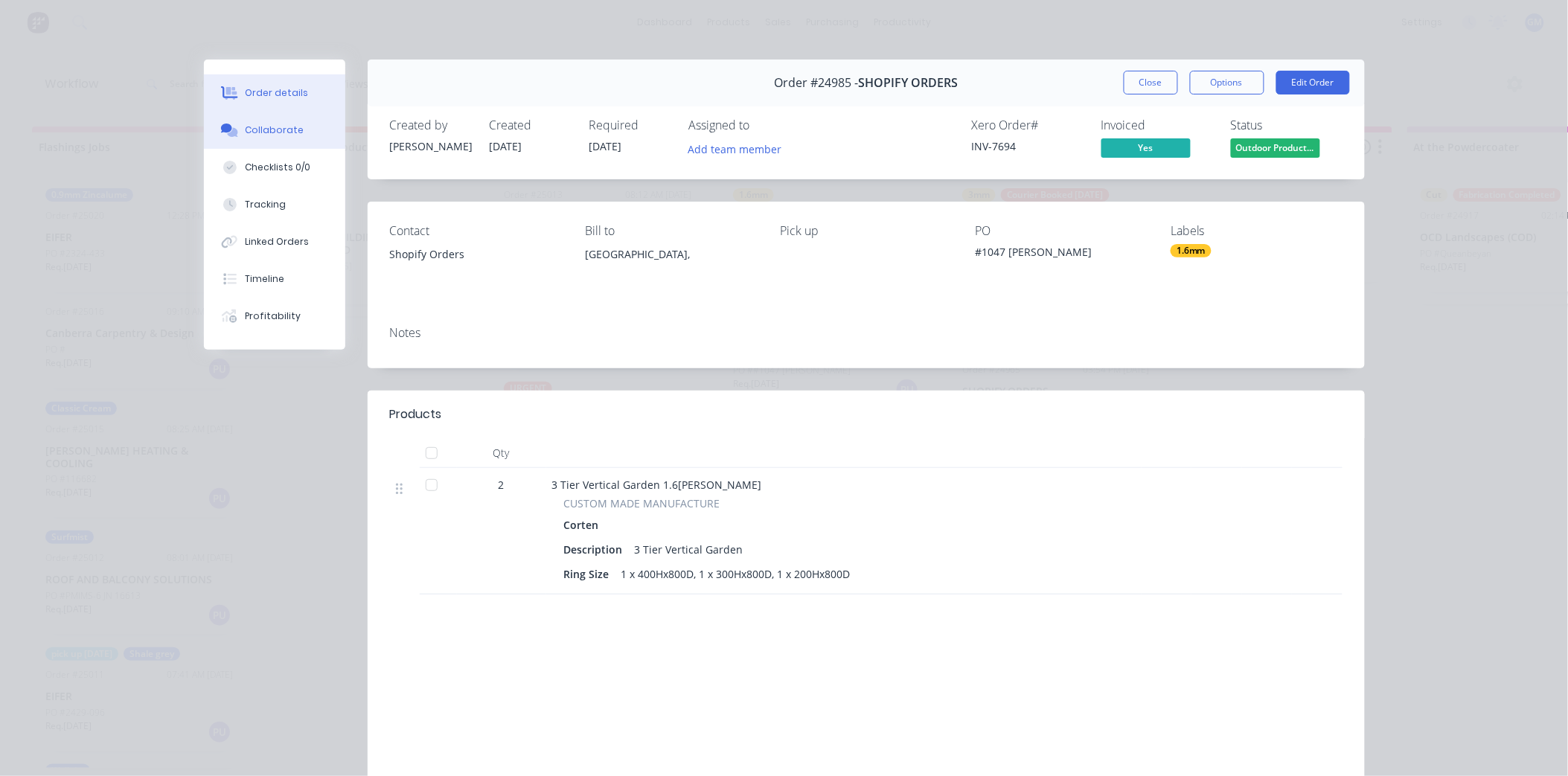
click at [263, 133] on div "Collaborate" at bounding box center [274, 130] width 58 height 13
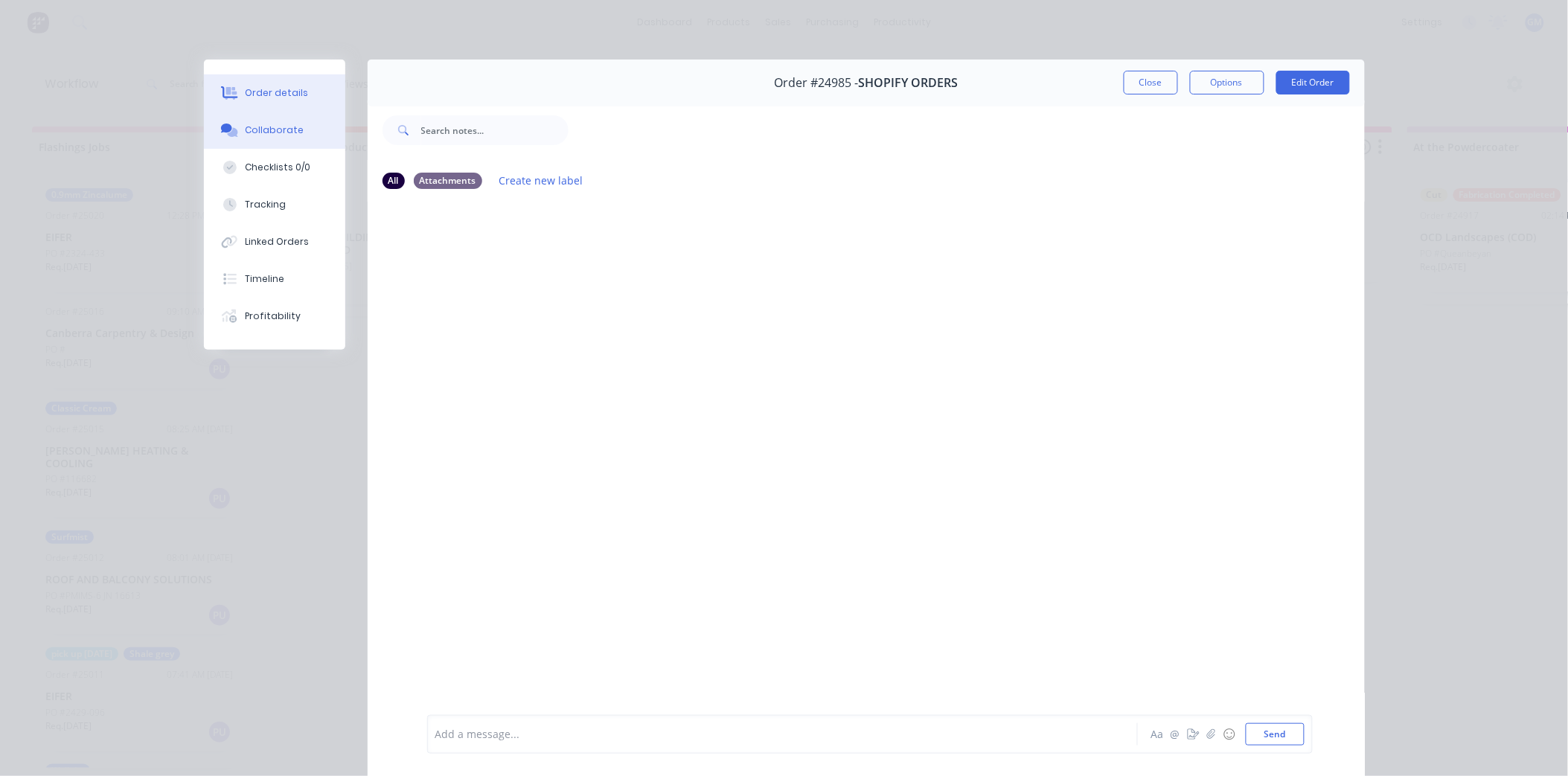
click at [281, 99] on div "Order details" at bounding box center [277, 93] width 63 height 13
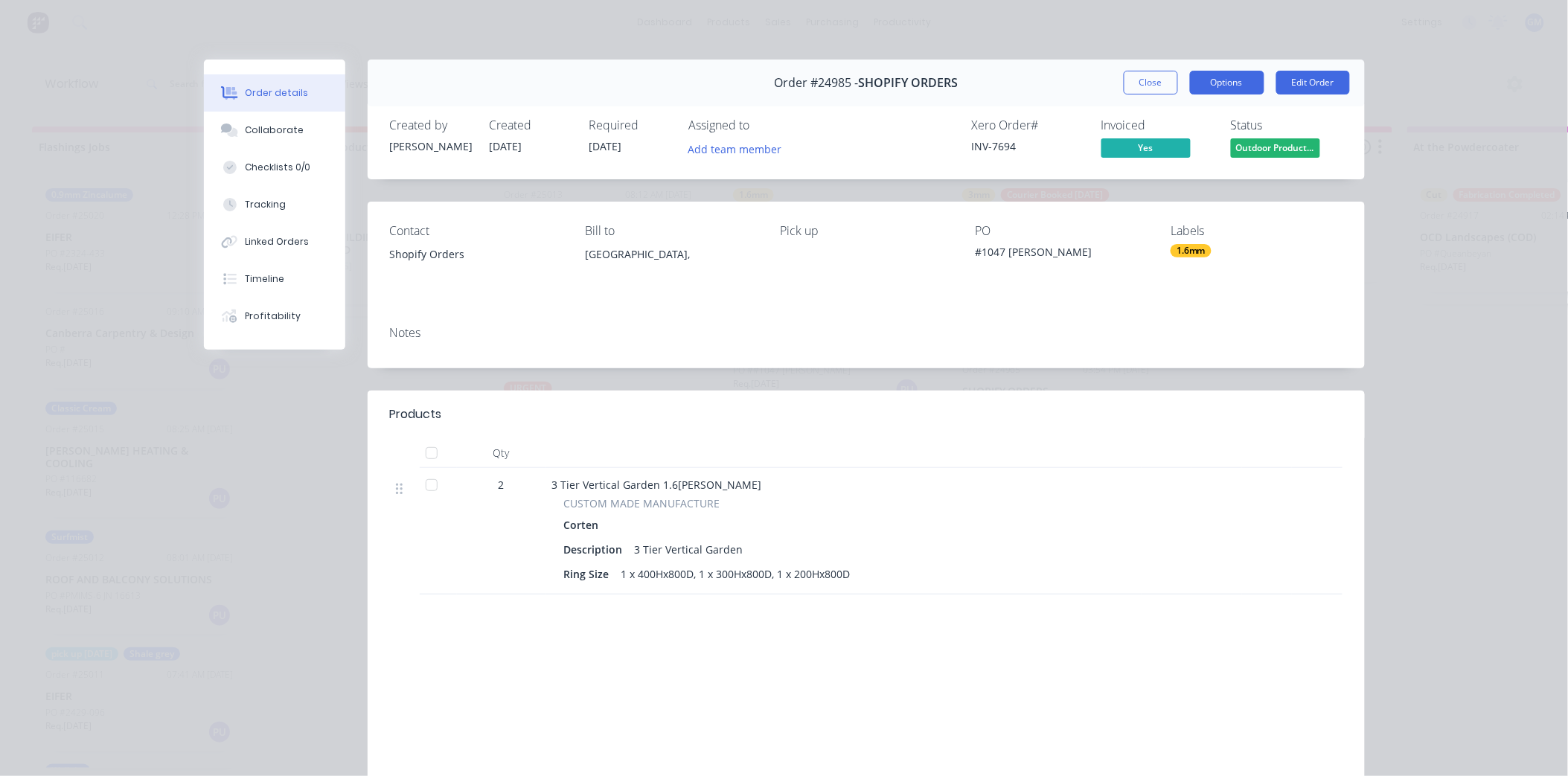
click at [1246, 79] on button "Options" at bounding box center [1227, 83] width 74 height 24
click at [1167, 145] on div "Work Order" at bounding box center [1186, 151] width 129 height 22
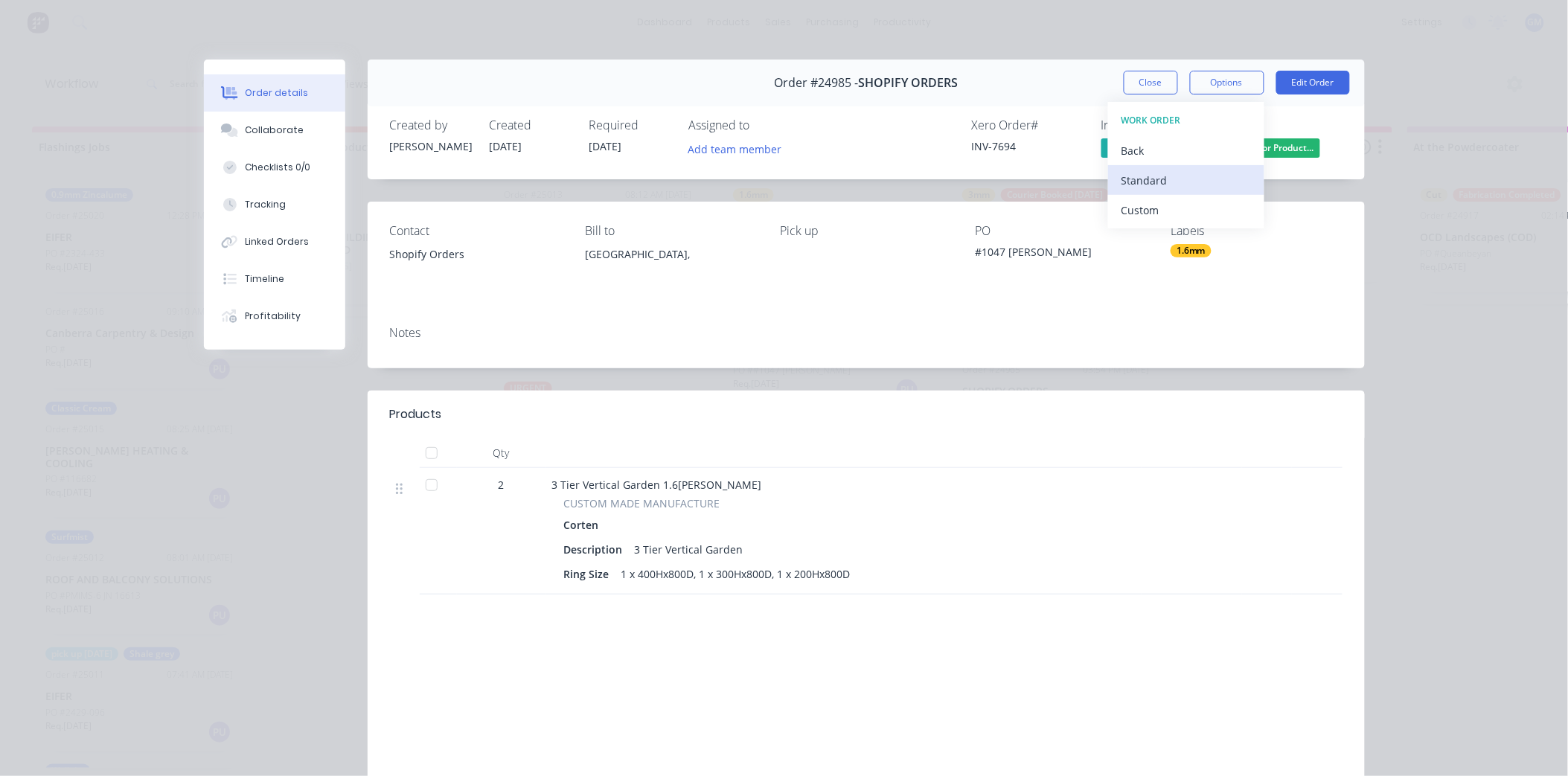
click at [1158, 182] on div "Standard" at bounding box center [1186, 180] width 129 height 22
